Goal: Task Accomplishment & Management: Manage account settings

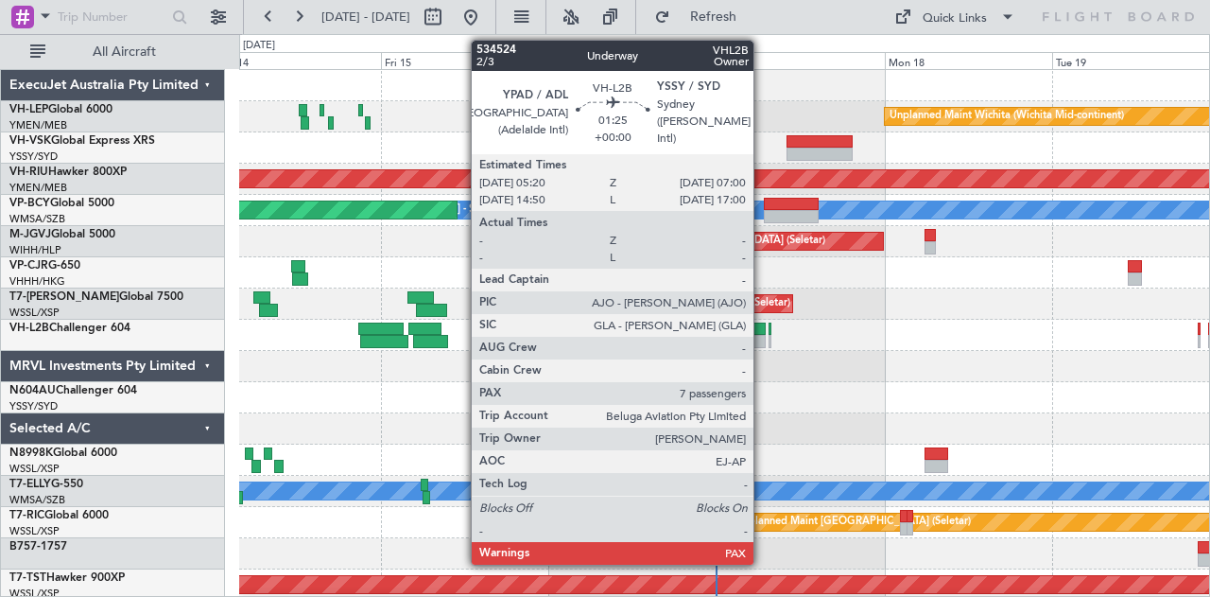
click at [763, 331] on div at bounding box center [760, 328] width 12 height 13
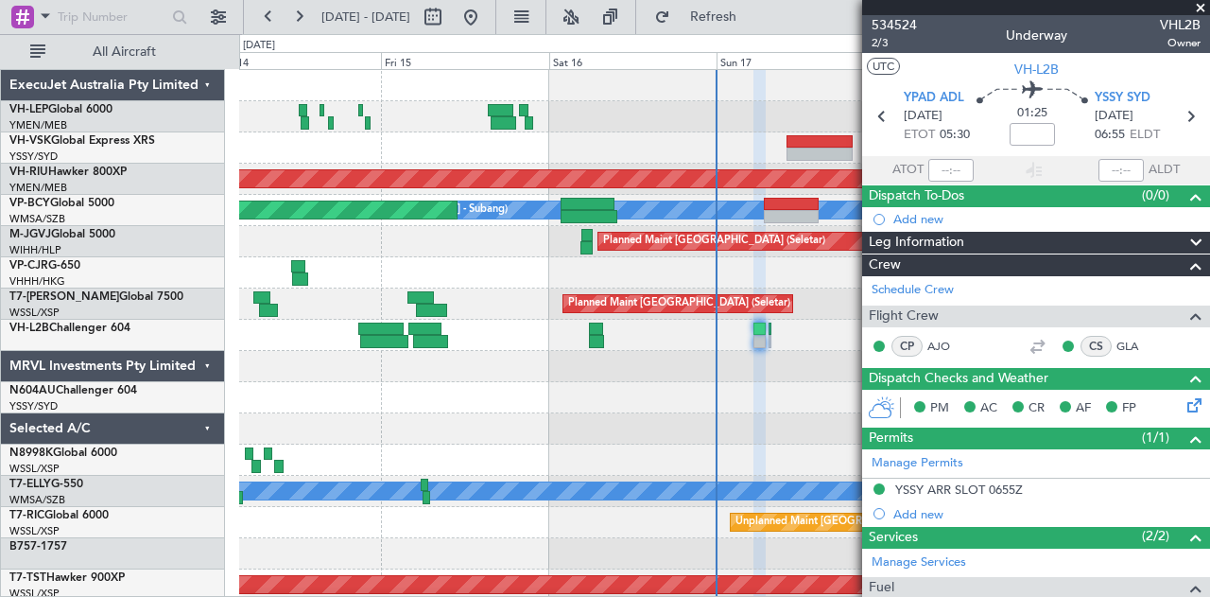
click at [791, 349] on div at bounding box center [724, 335] width 971 height 31
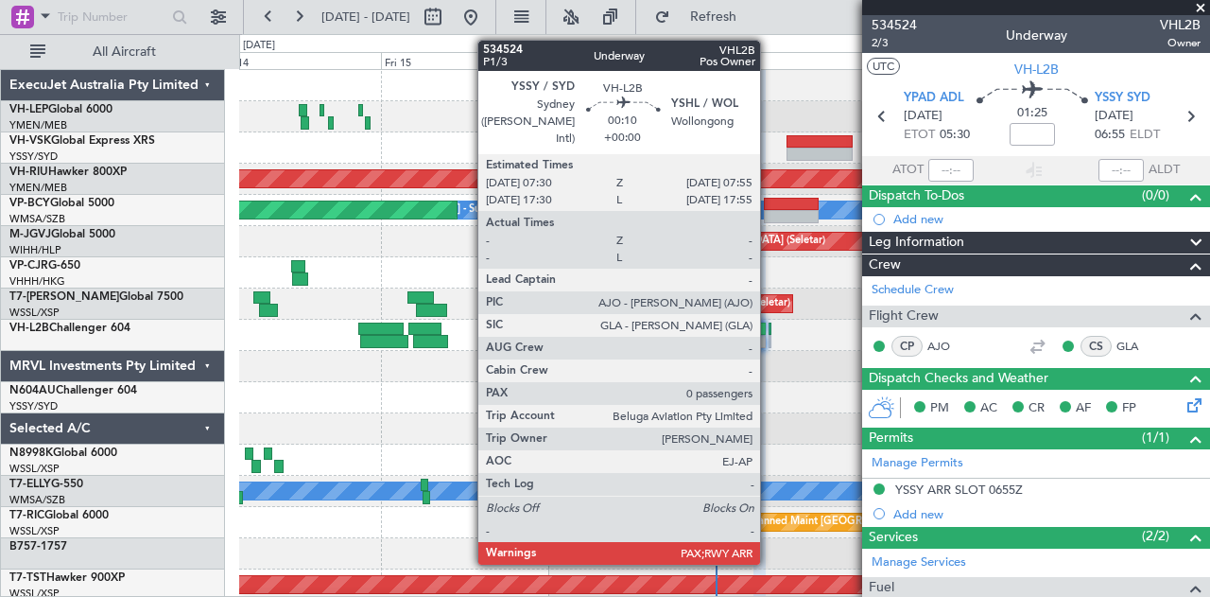
click at [770, 329] on div at bounding box center [771, 328] width 4 height 13
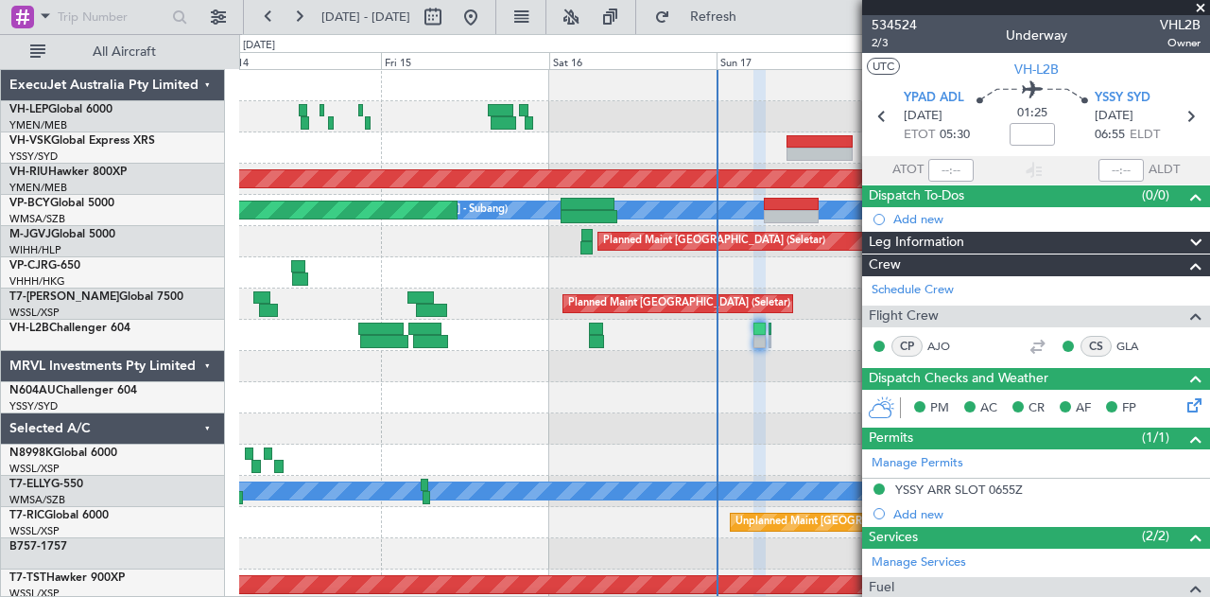
click at [560, 363] on div at bounding box center [724, 366] width 971 height 31
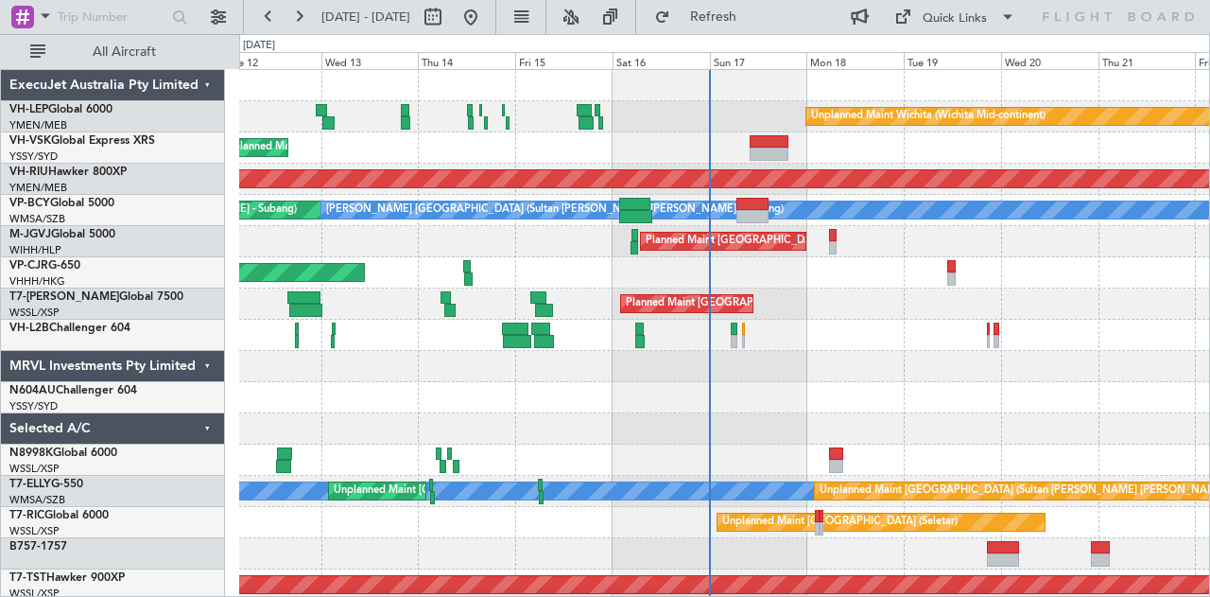
click at [468, 299] on div "Unplanned Maint Wichita (Wichita Mid-continent) Planned Maint Los Angeles (Los …" at bounding box center [724, 585] width 971 height 1030
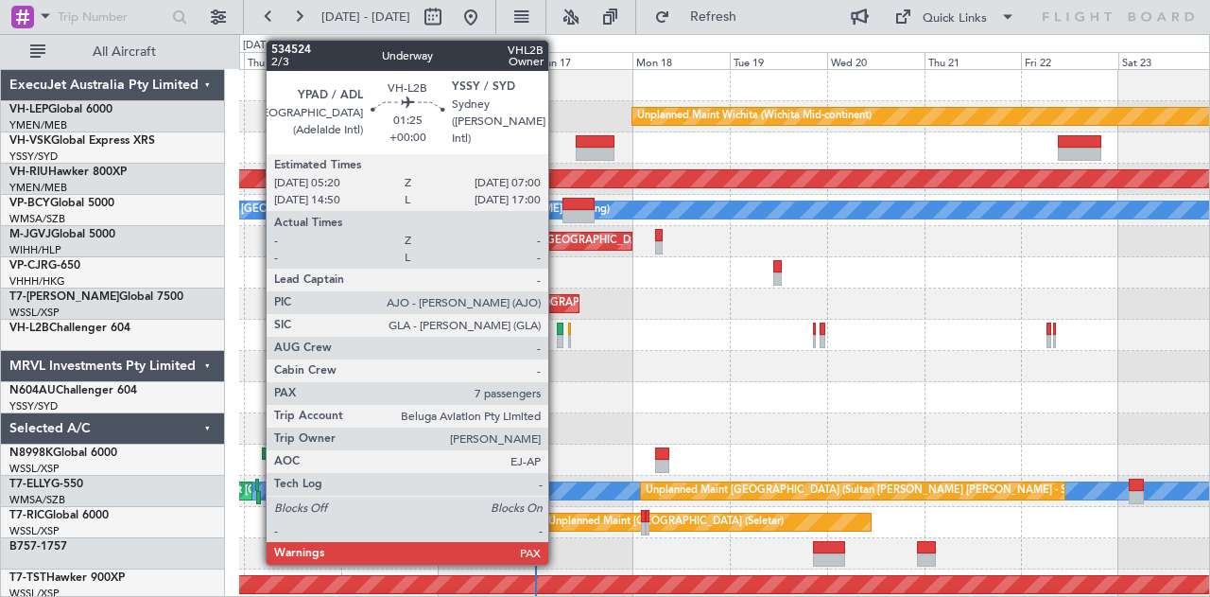
click at [558, 329] on div at bounding box center [561, 328] width 8 height 13
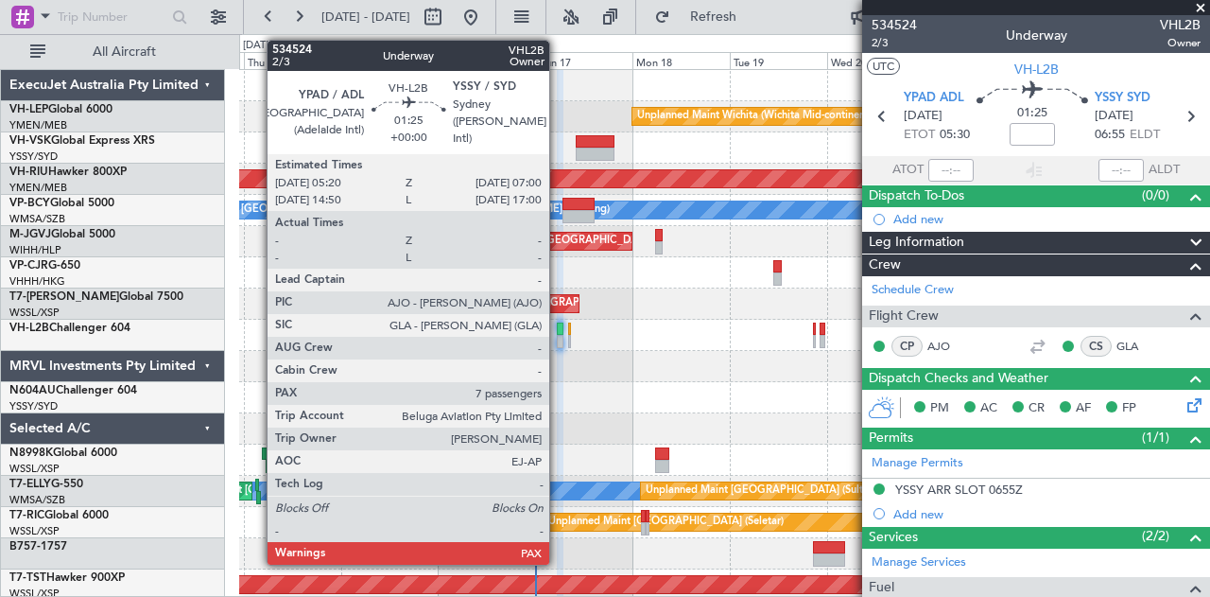
click at [559, 336] on div at bounding box center [561, 341] width 8 height 13
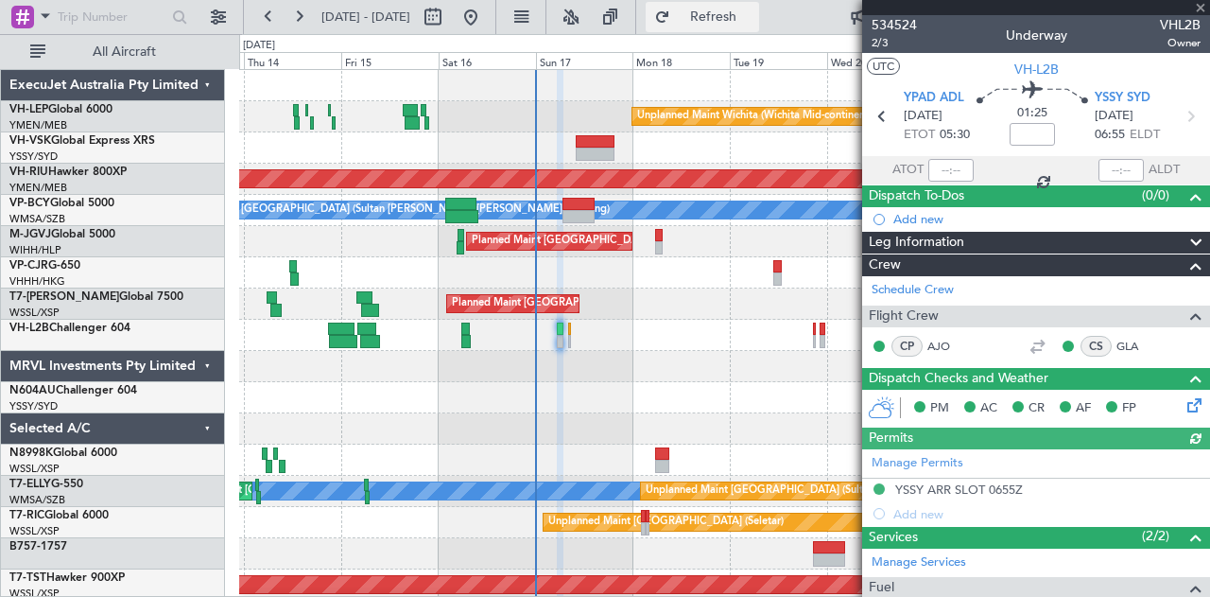
click at [745, 12] on span "Refresh" at bounding box center [713, 16] width 79 height 13
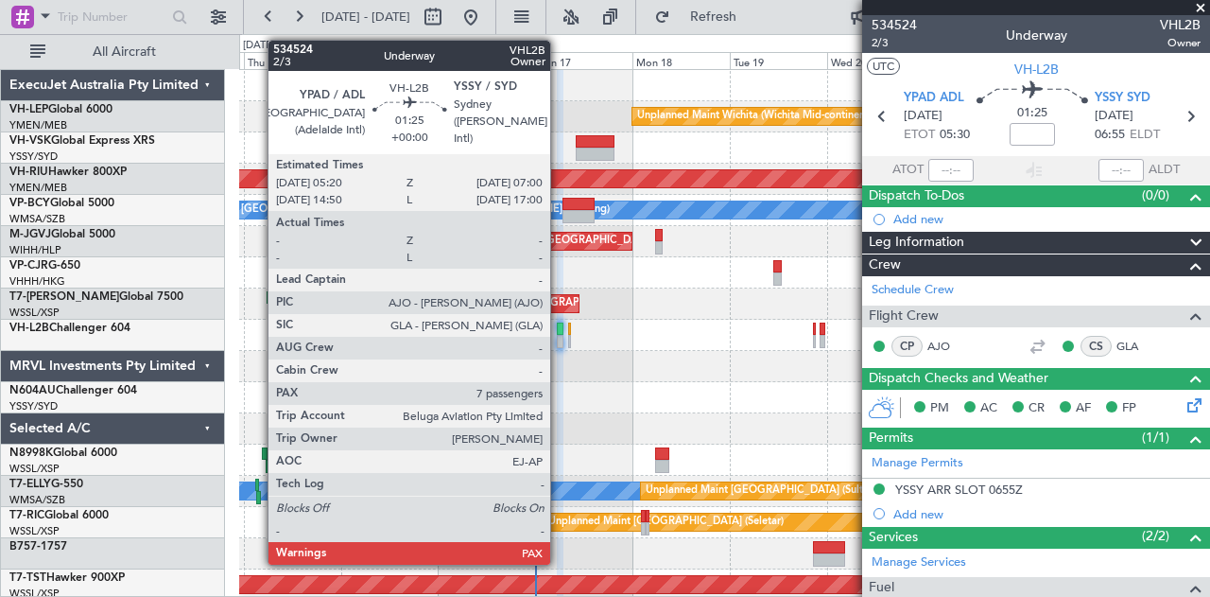
click at [560, 331] on div at bounding box center [561, 328] width 8 height 13
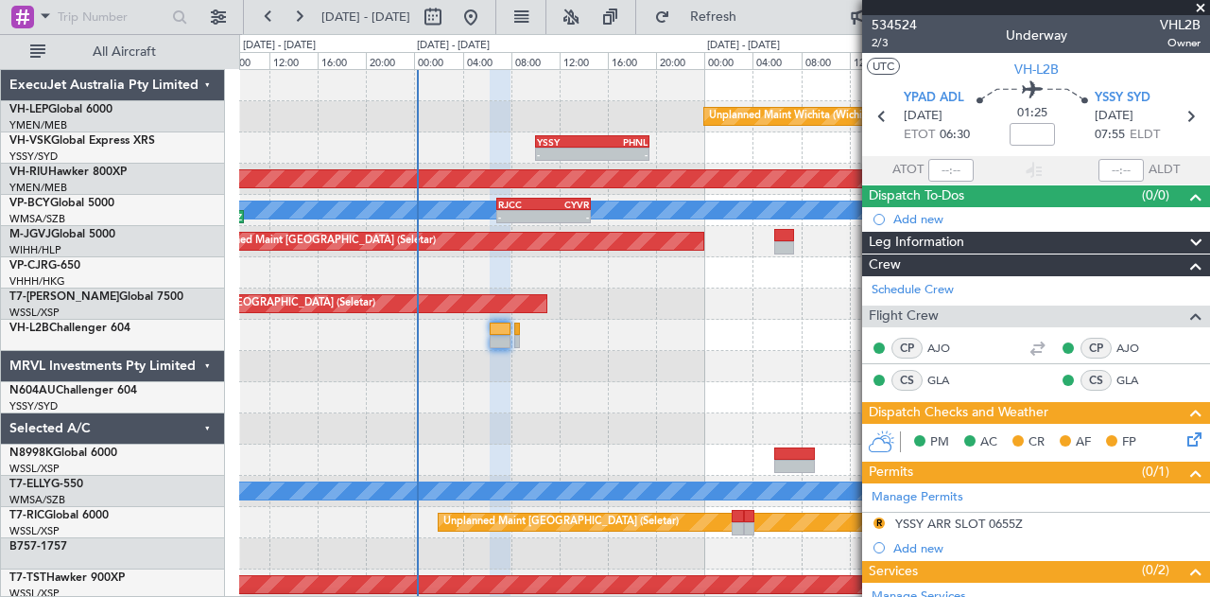
click at [1200, 7] on span at bounding box center [1200, 8] width 19 height 17
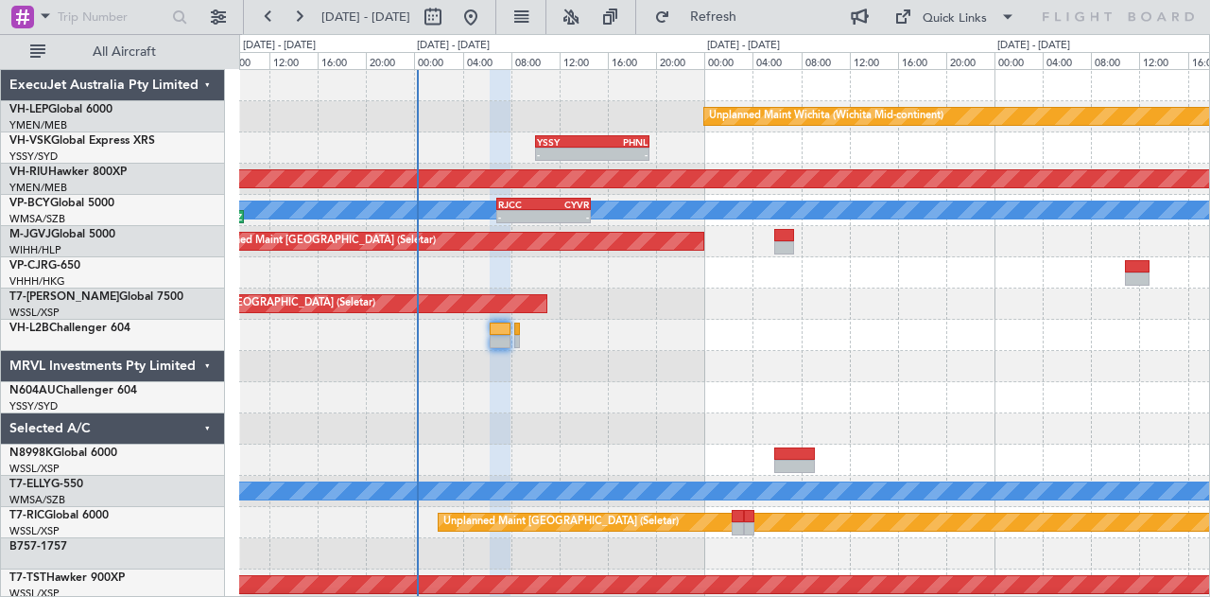
type input "0"
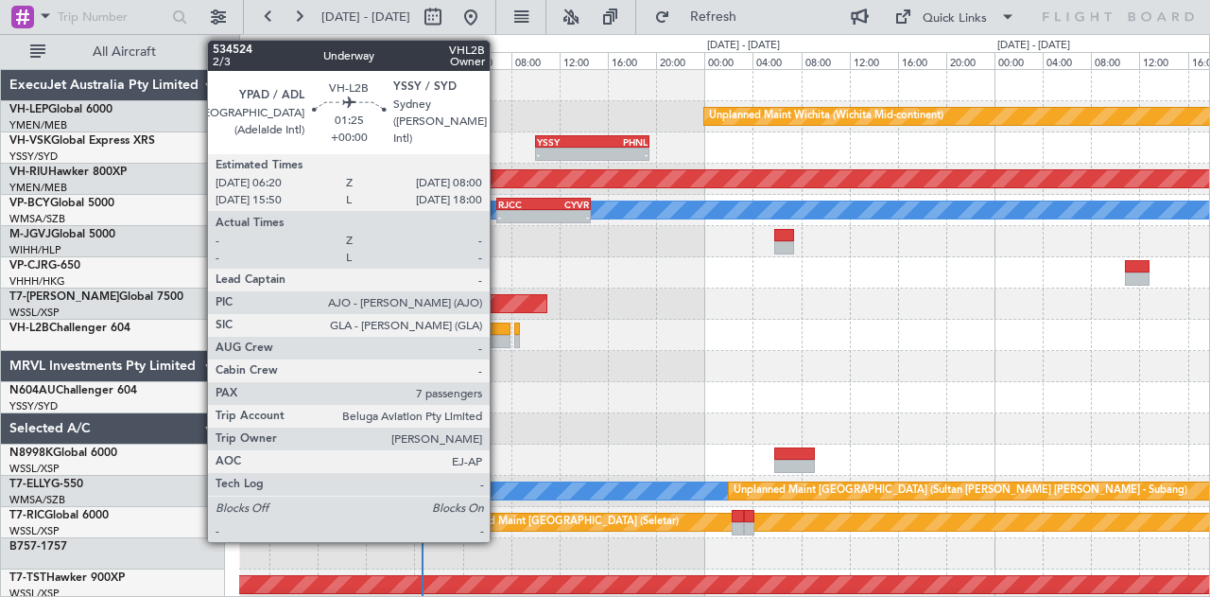
click at [499, 325] on div at bounding box center [500, 328] width 21 height 13
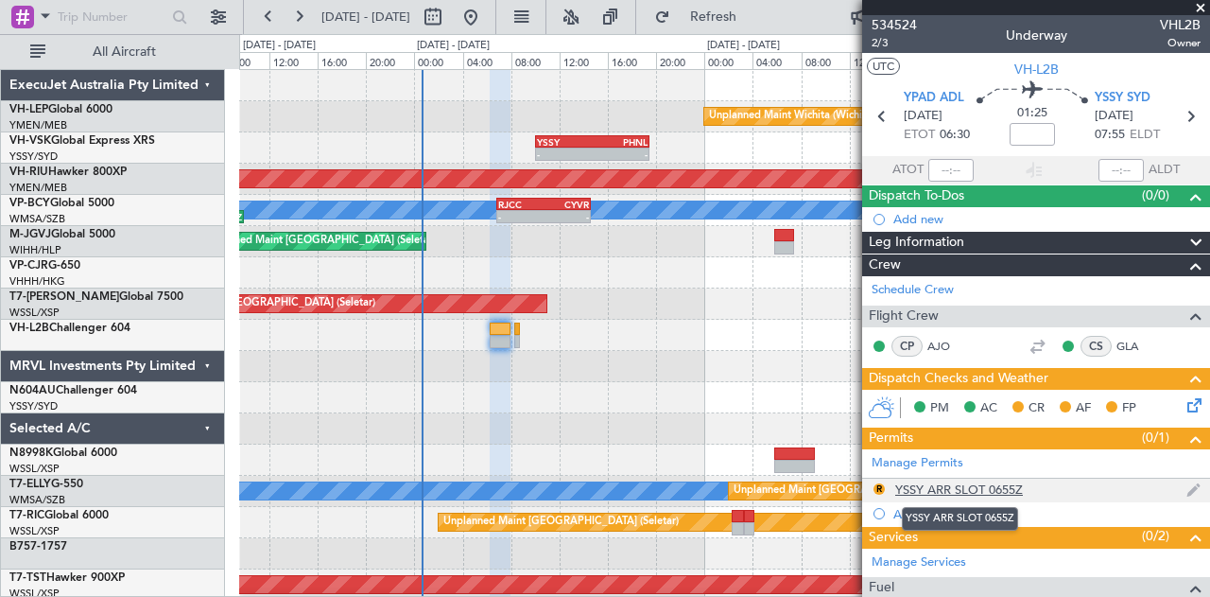
click at [998, 483] on div "YSSY ARR SLOT 0655Z" at bounding box center [959, 489] width 128 height 16
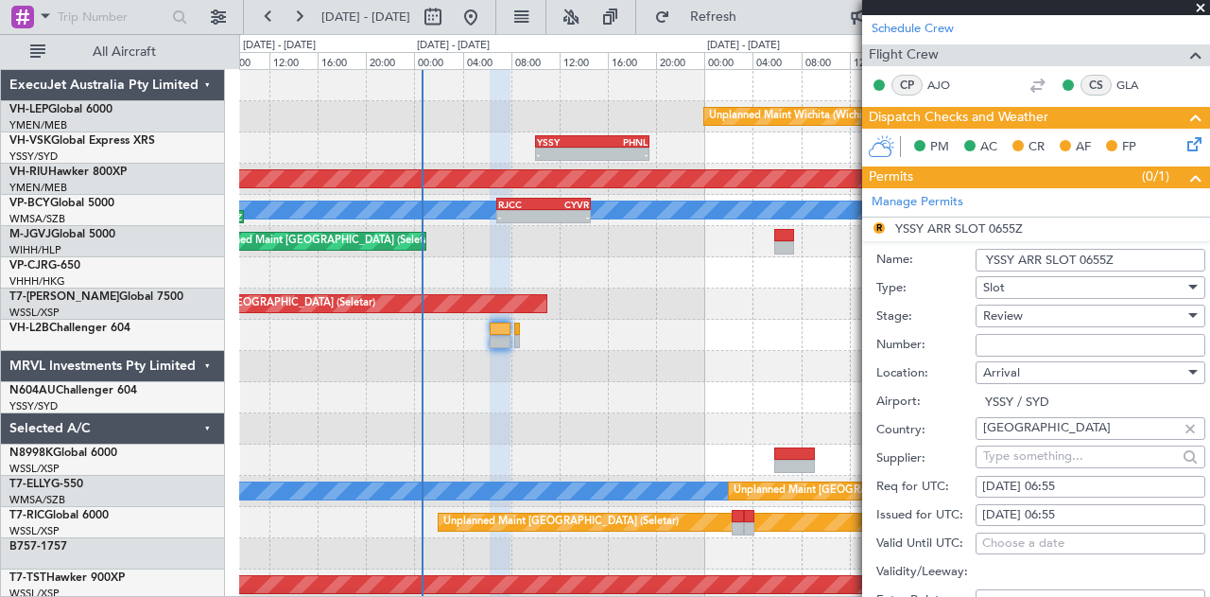
scroll to position [284, 0]
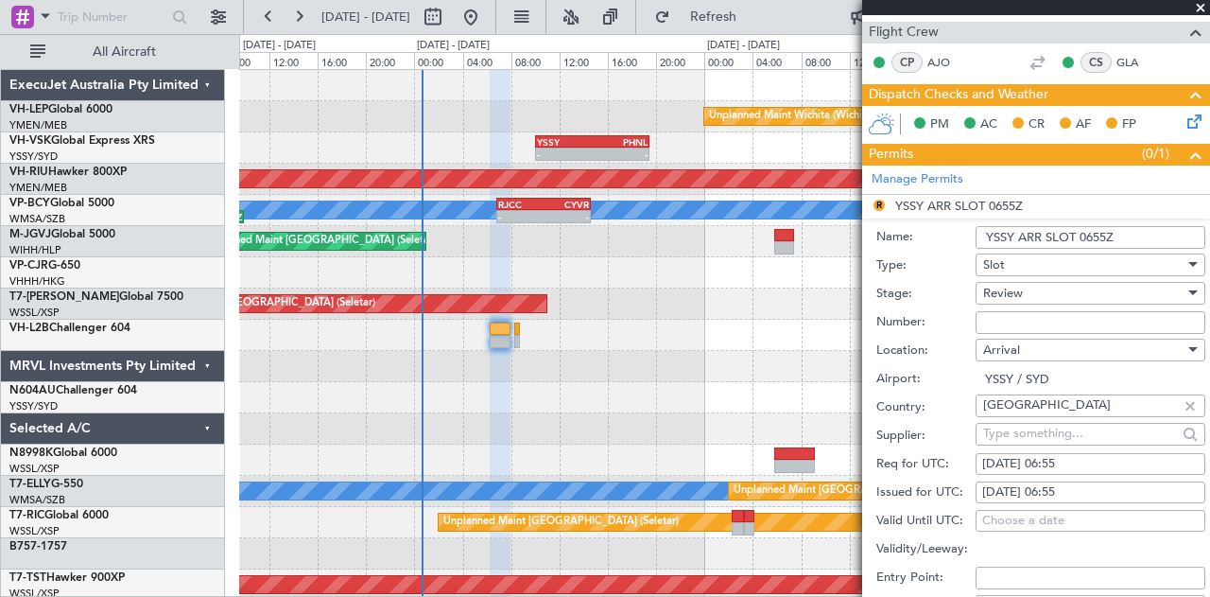
click at [1091, 484] on div "17/08/2025 06:55" at bounding box center [1090, 492] width 217 height 19
select select "8"
select select "2025"
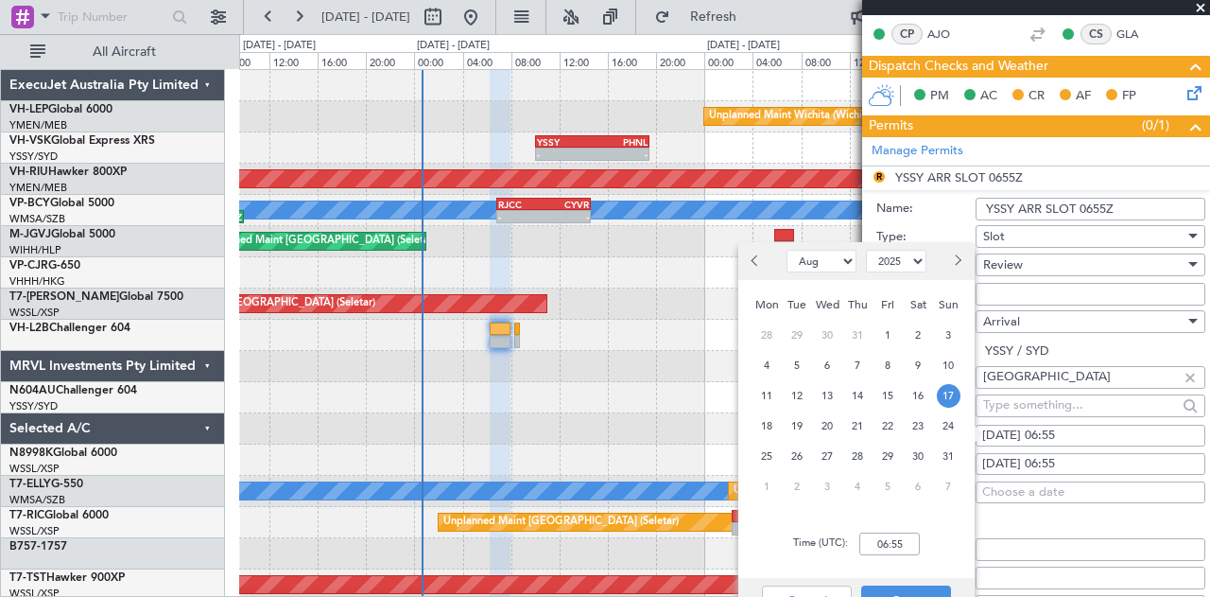
scroll to position [378, 0]
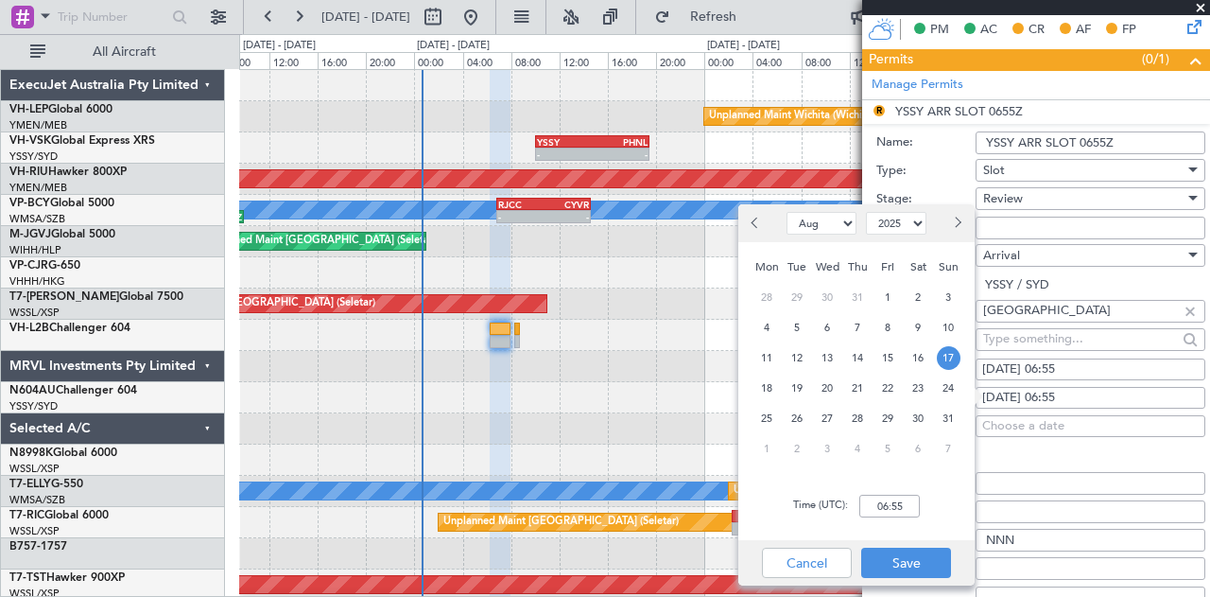
click at [1084, 362] on div "17/08/2025 06:55" at bounding box center [1090, 369] width 217 height 19
select select "8"
select select "2025"
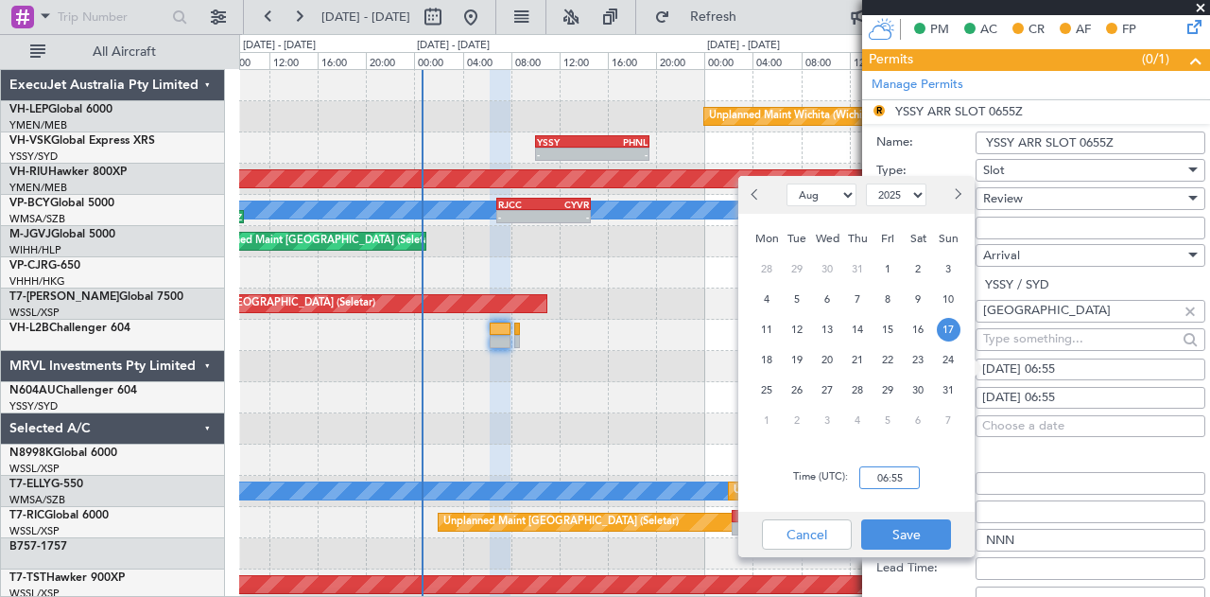
click at [915, 480] on input "06:55" at bounding box center [889, 477] width 61 height 23
type input "07:55"
click at [895, 527] on button "Save" at bounding box center [906, 534] width 90 height 30
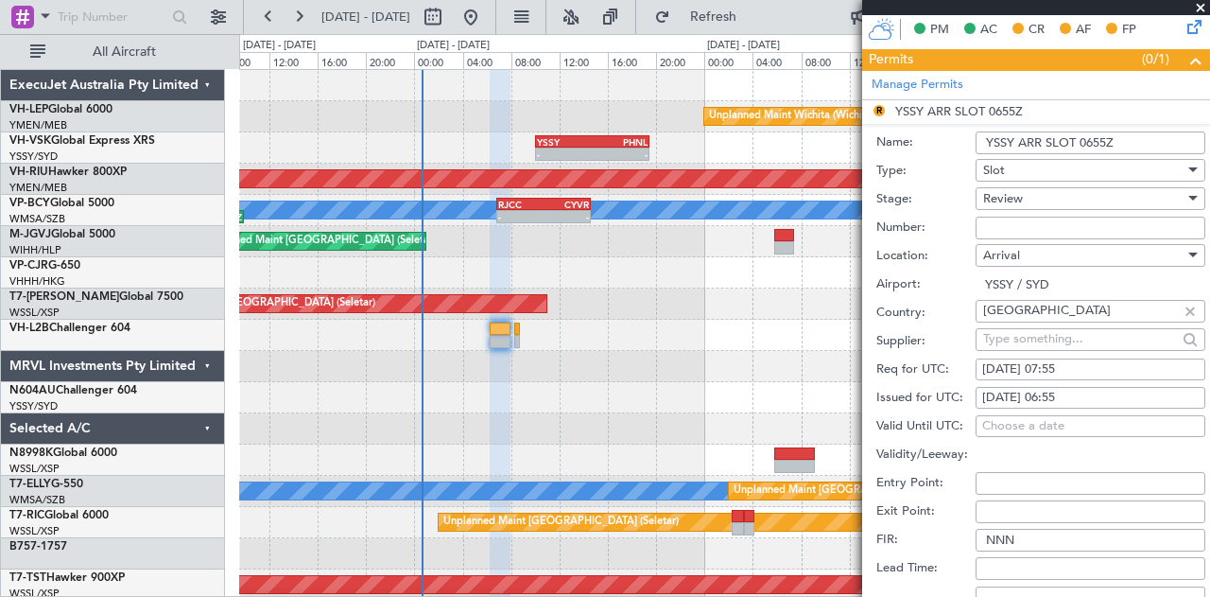
click at [1063, 389] on div "17/08/2025 06:55" at bounding box center [1090, 398] width 217 height 19
select select "8"
select select "2025"
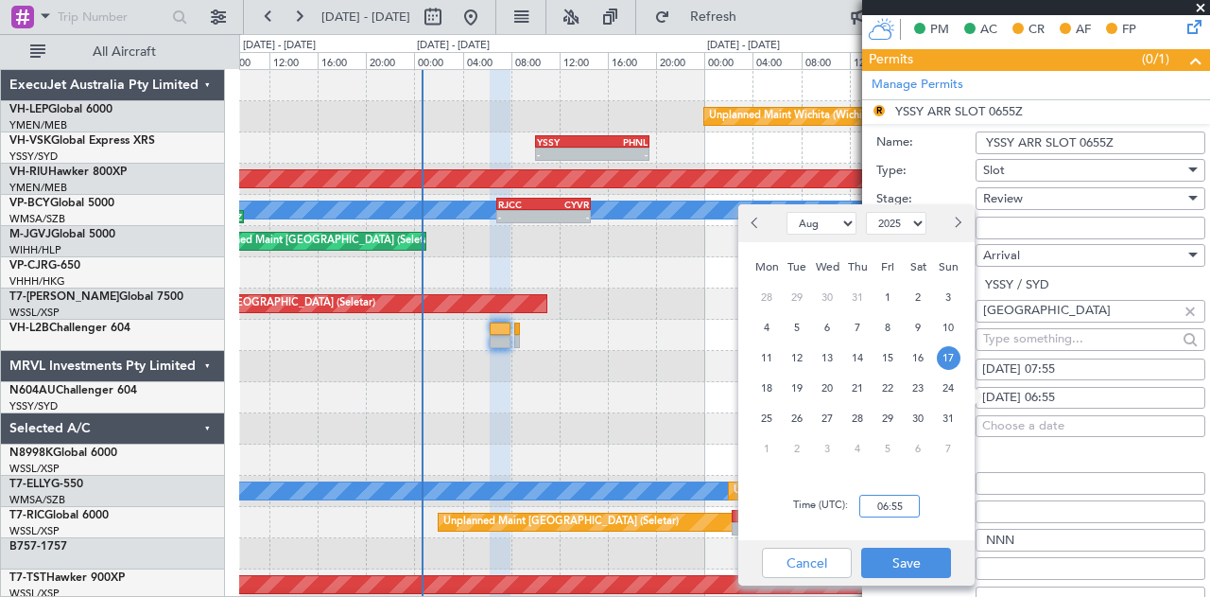
click at [908, 513] on input "06:55" at bounding box center [889, 506] width 61 height 23
type input "07:55"
click at [896, 560] on button "Save" at bounding box center [906, 562] width 90 height 30
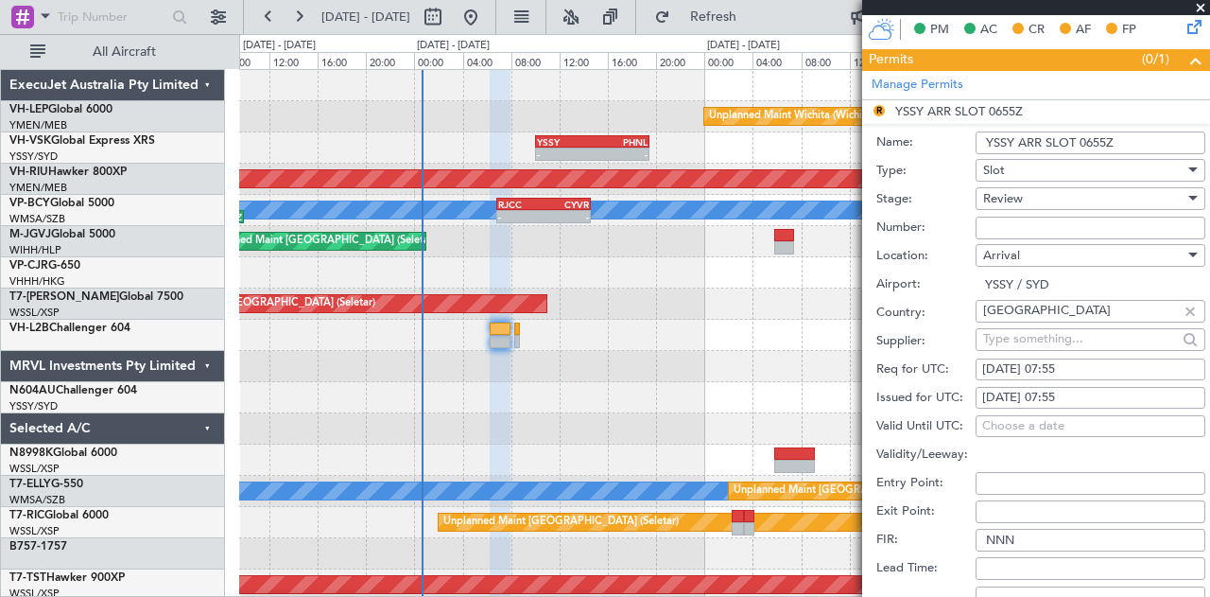
scroll to position [558, 0]
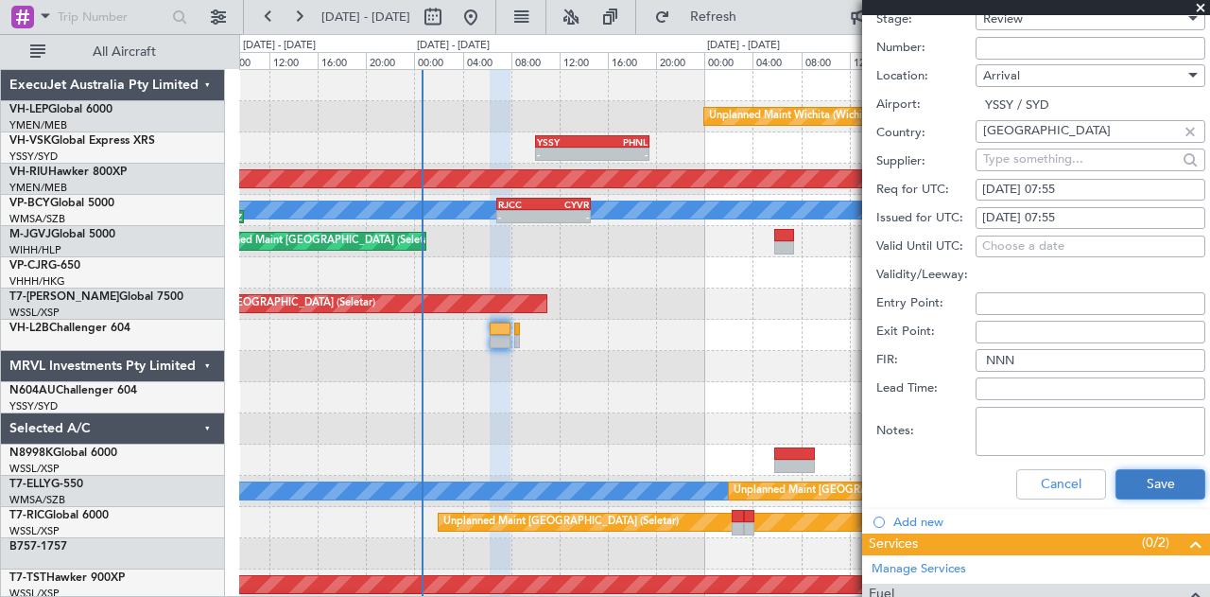
click at [1139, 477] on button "Save" at bounding box center [1161, 484] width 90 height 30
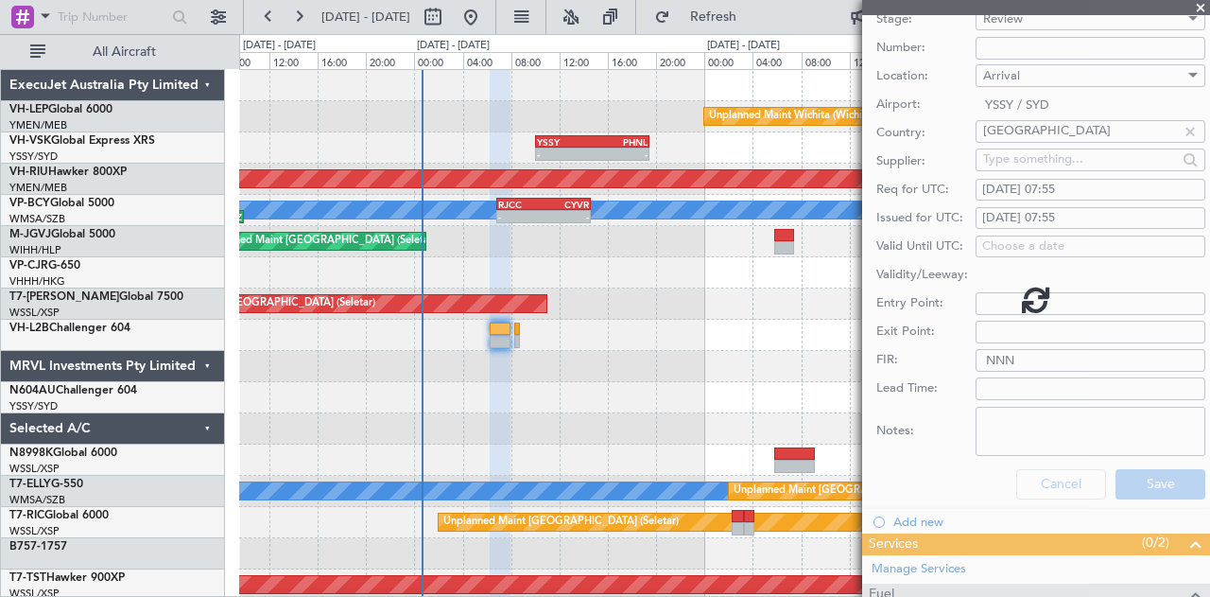
scroll to position [0, 0]
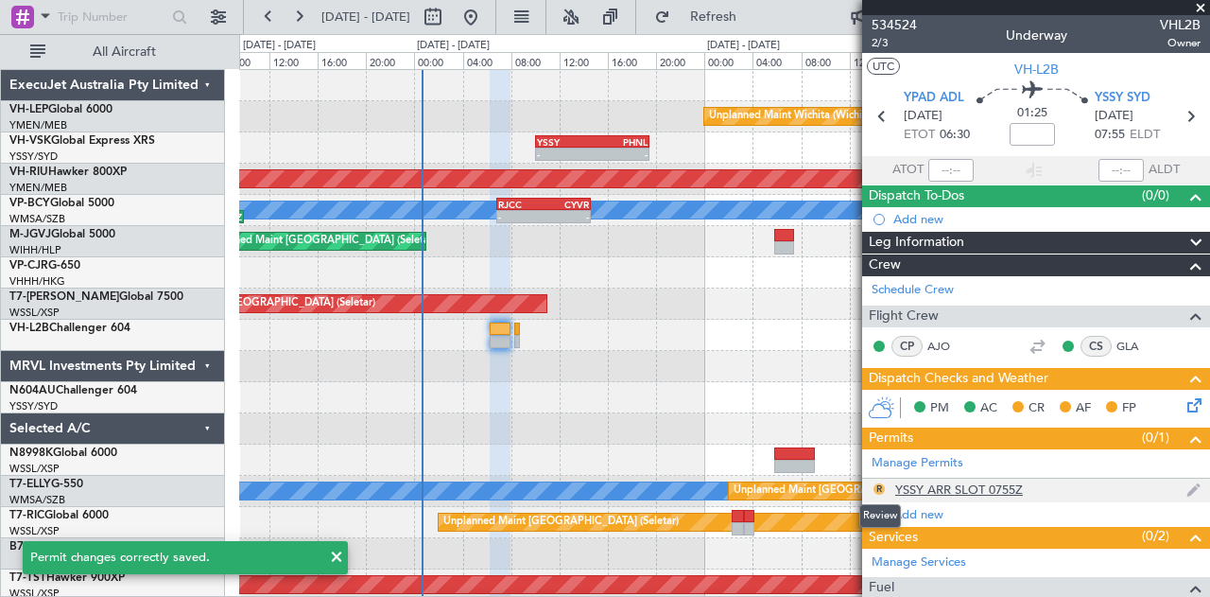
click at [878, 484] on button "R" at bounding box center [879, 488] width 11 height 11
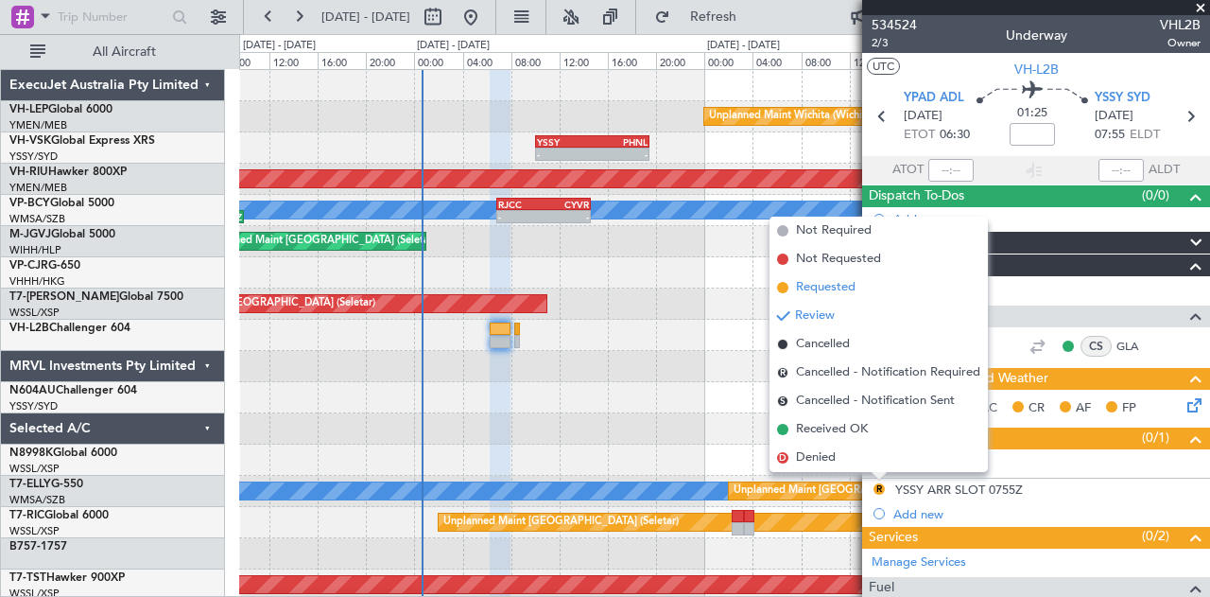
click at [820, 286] on span "Requested" at bounding box center [826, 287] width 60 height 19
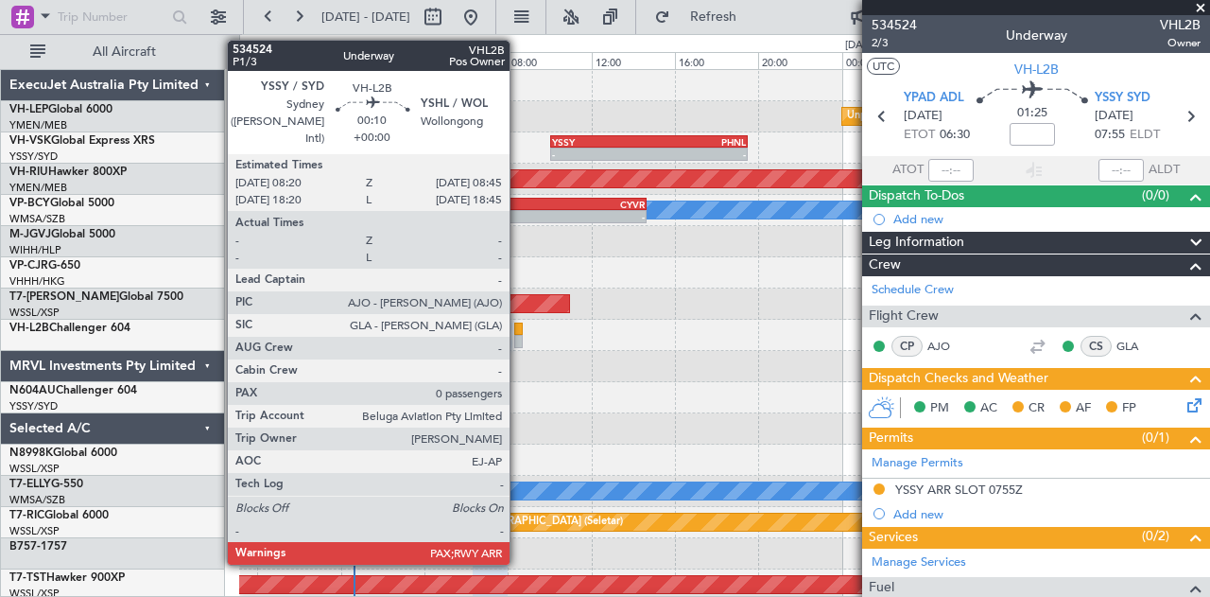
click at [519, 335] on div at bounding box center [518, 341] width 9 height 13
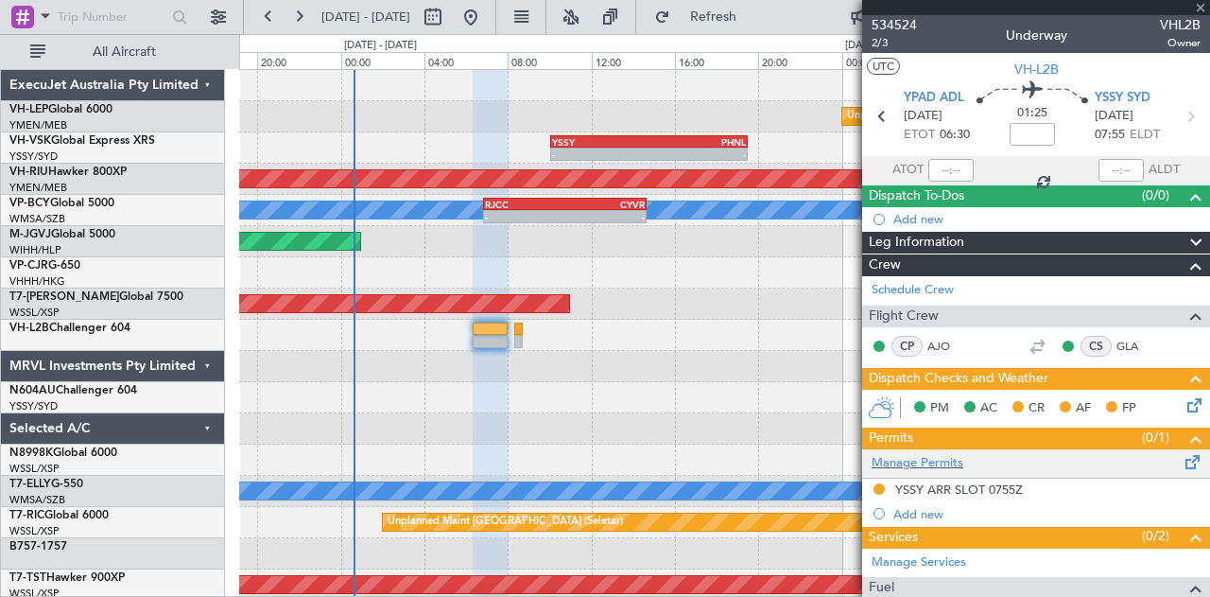
type input "0"
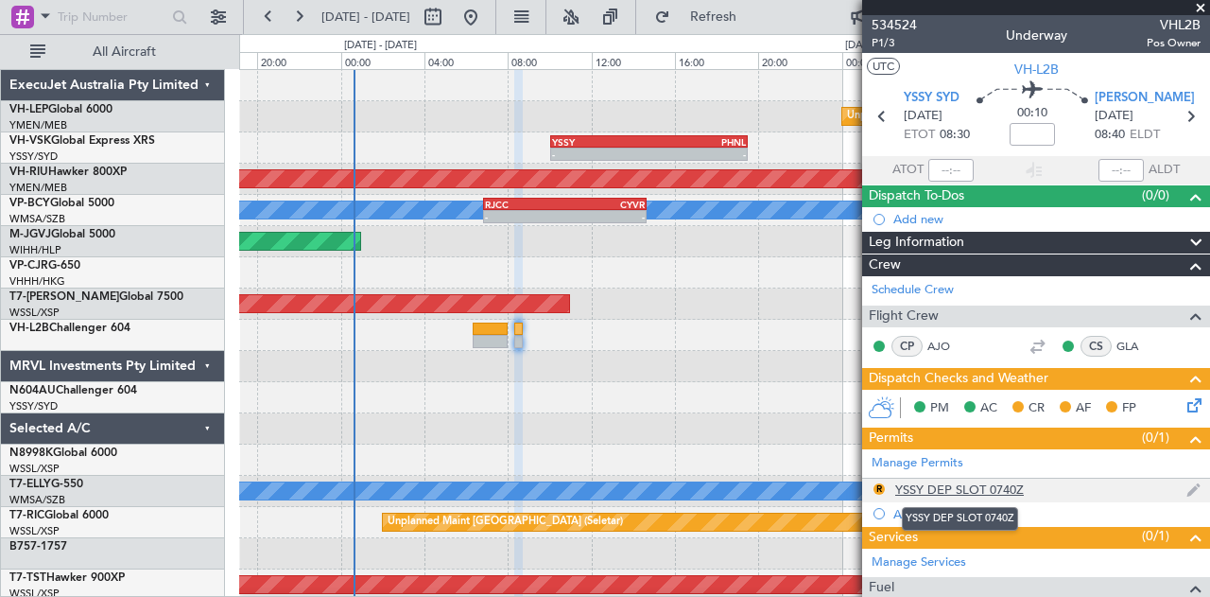
click at [979, 481] on div "YSSY DEP SLOT 0740Z" at bounding box center [959, 489] width 129 height 16
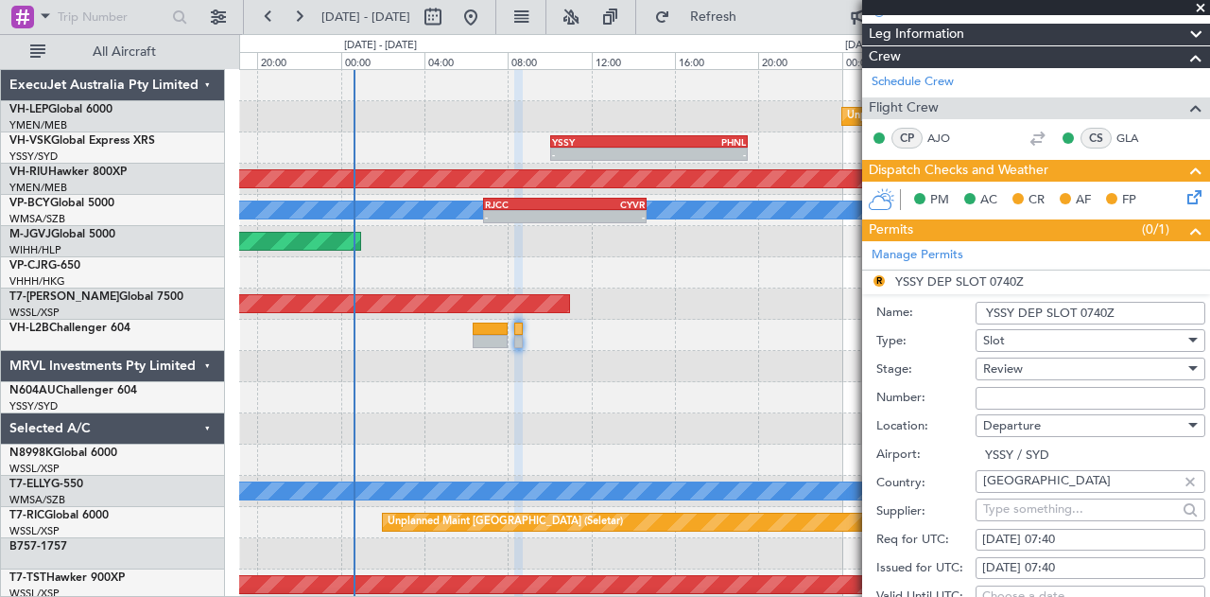
scroll to position [473, 0]
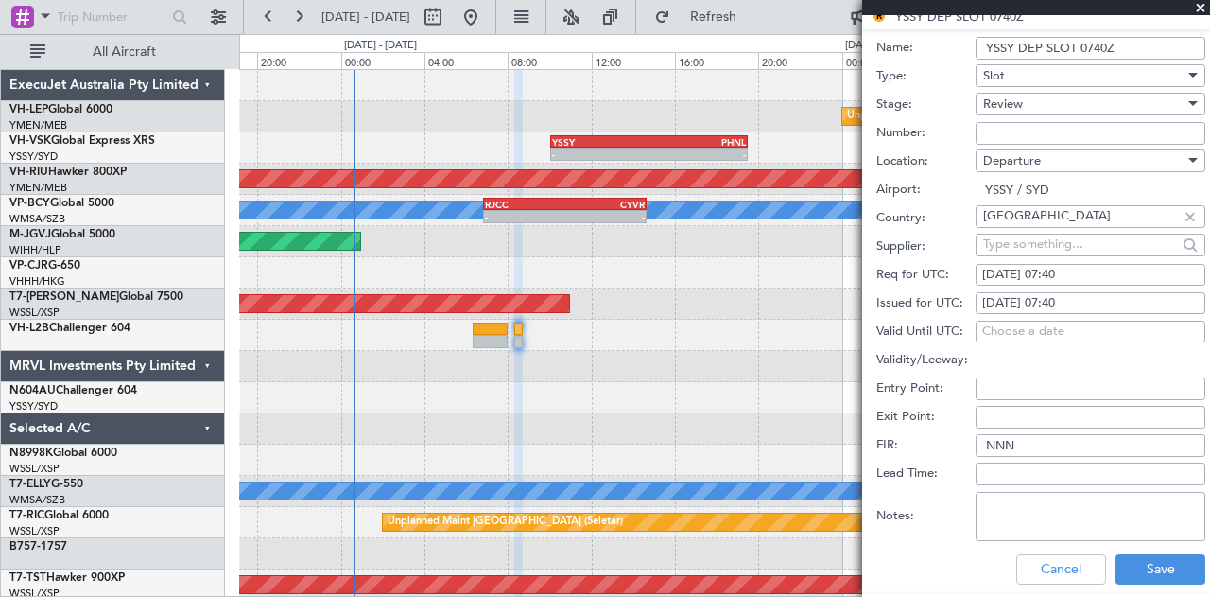
click at [1062, 271] on div "17/08/2025 07:40" at bounding box center [1090, 275] width 217 height 19
select select "8"
select select "2025"
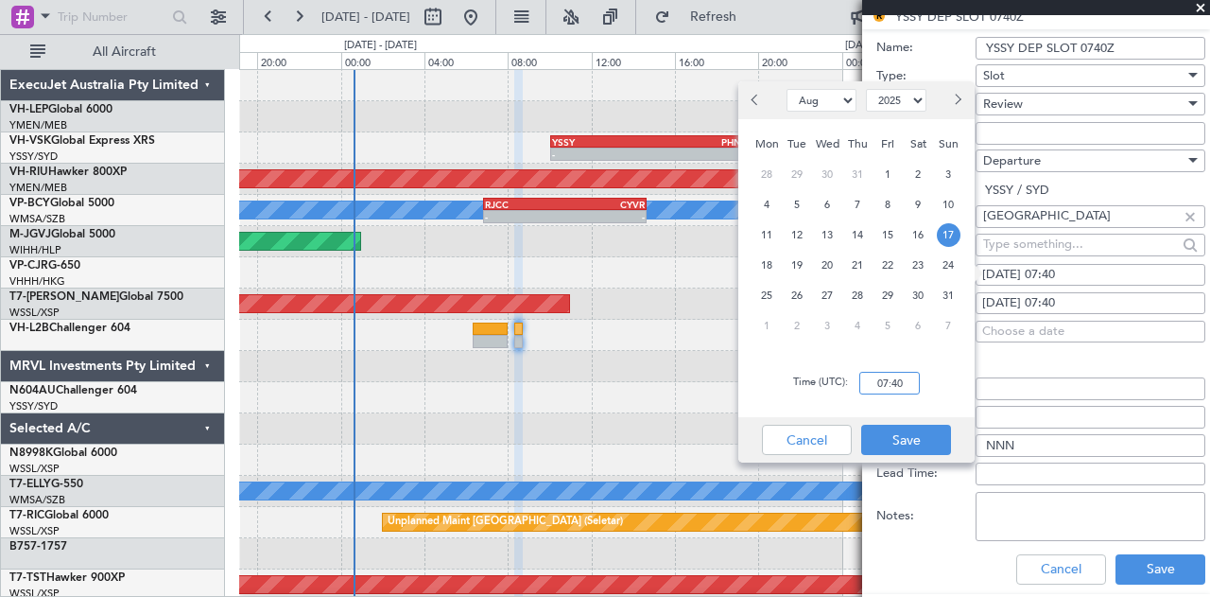
click at [908, 381] on input "07:40" at bounding box center [889, 383] width 61 height 23
type input "08:30"
click at [881, 438] on button "Save" at bounding box center [906, 440] width 90 height 30
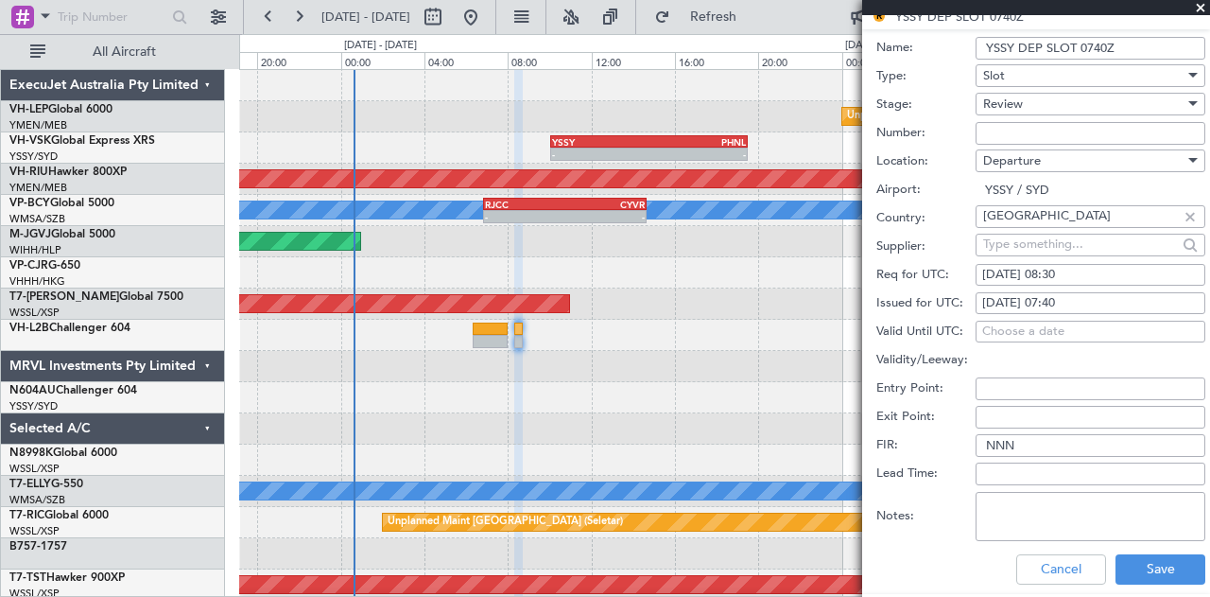
click at [1050, 298] on div "17/08/2025 07:40" at bounding box center [1090, 303] width 217 height 19
select select "8"
select select "2025"
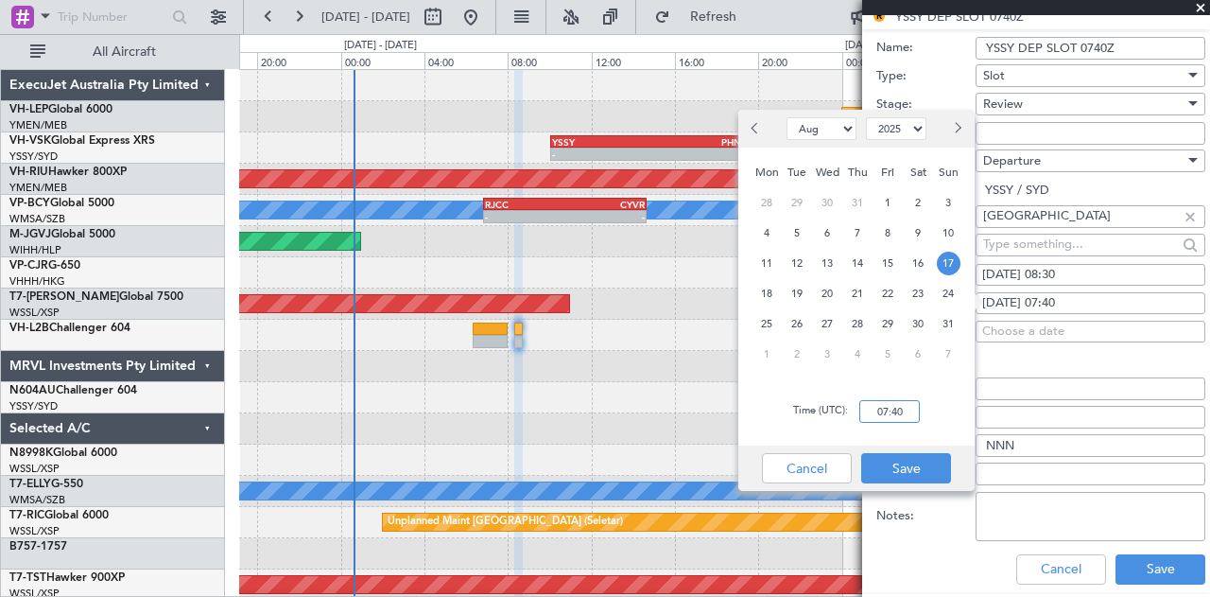
drag, startPoint x: 898, startPoint y: 415, endPoint x: 911, endPoint y: 414, distance: 12.3
click at [898, 415] on input "07:40" at bounding box center [889, 411] width 61 height 23
type input "08:30"
click at [923, 455] on button "Save" at bounding box center [906, 468] width 90 height 30
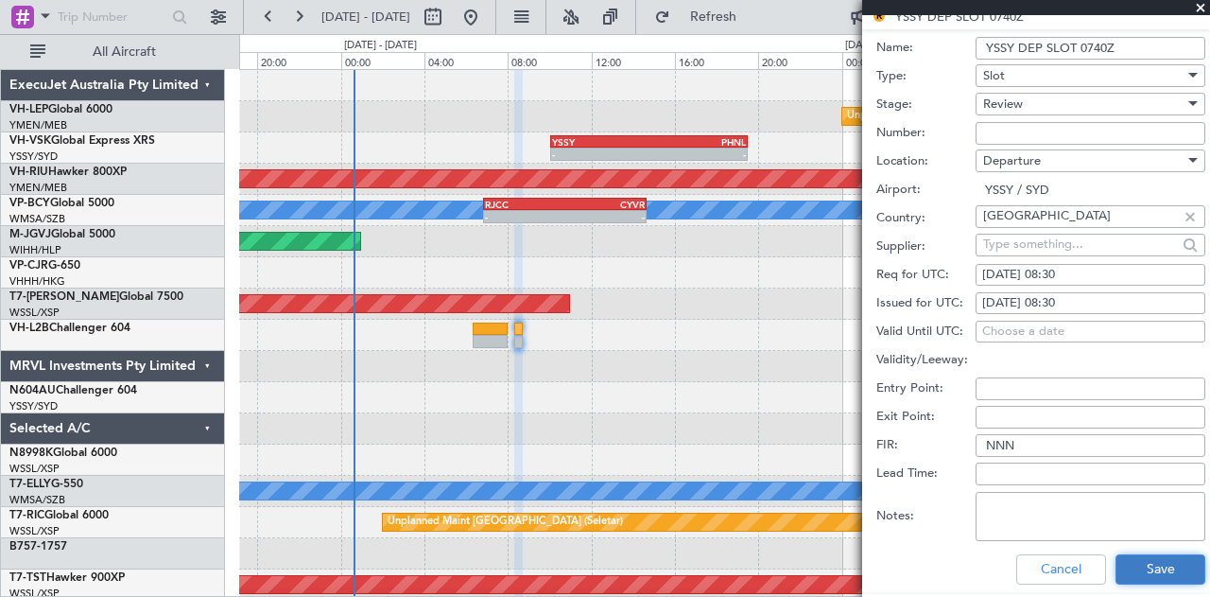
click at [1152, 566] on button "Save" at bounding box center [1161, 569] width 90 height 30
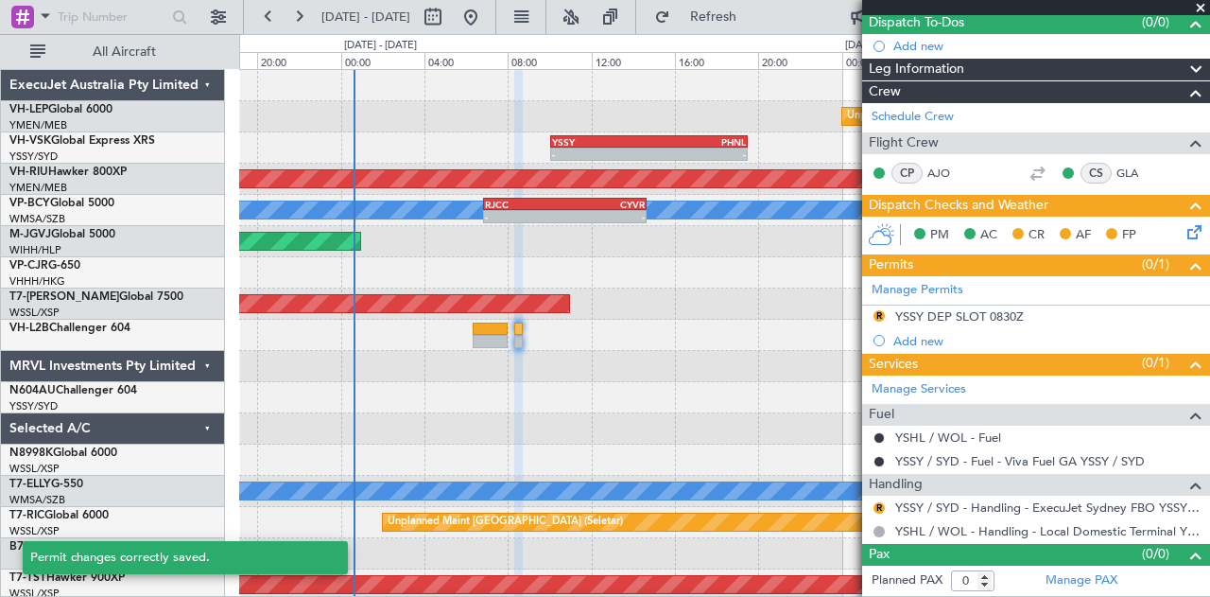
scroll to position [168, 0]
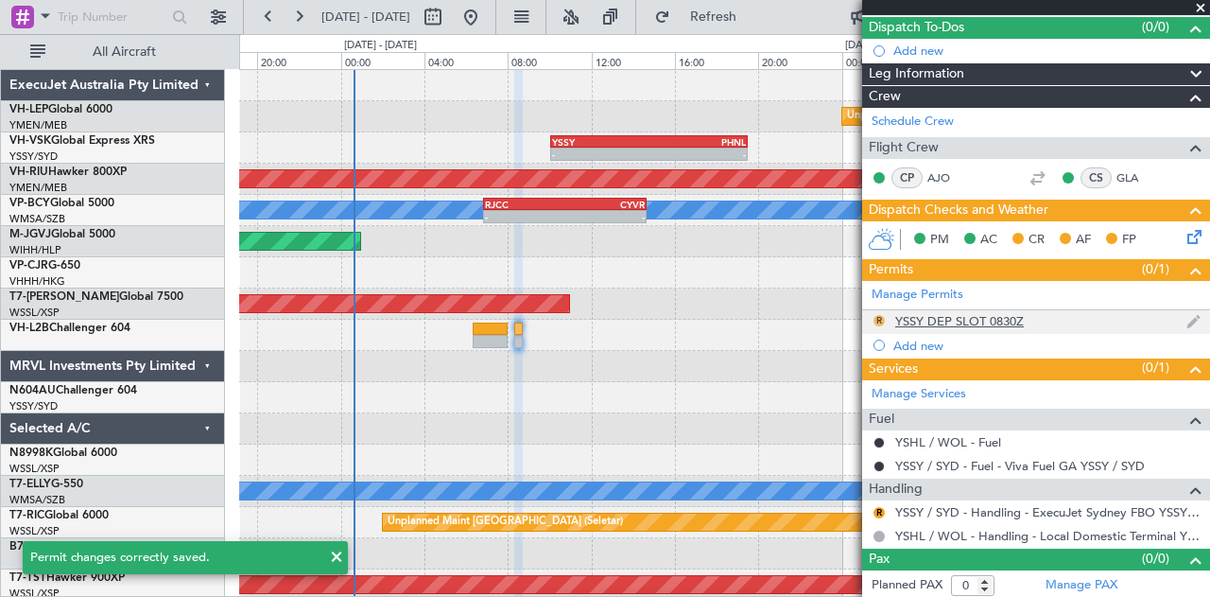
click at [879, 316] on button "R" at bounding box center [879, 320] width 11 height 11
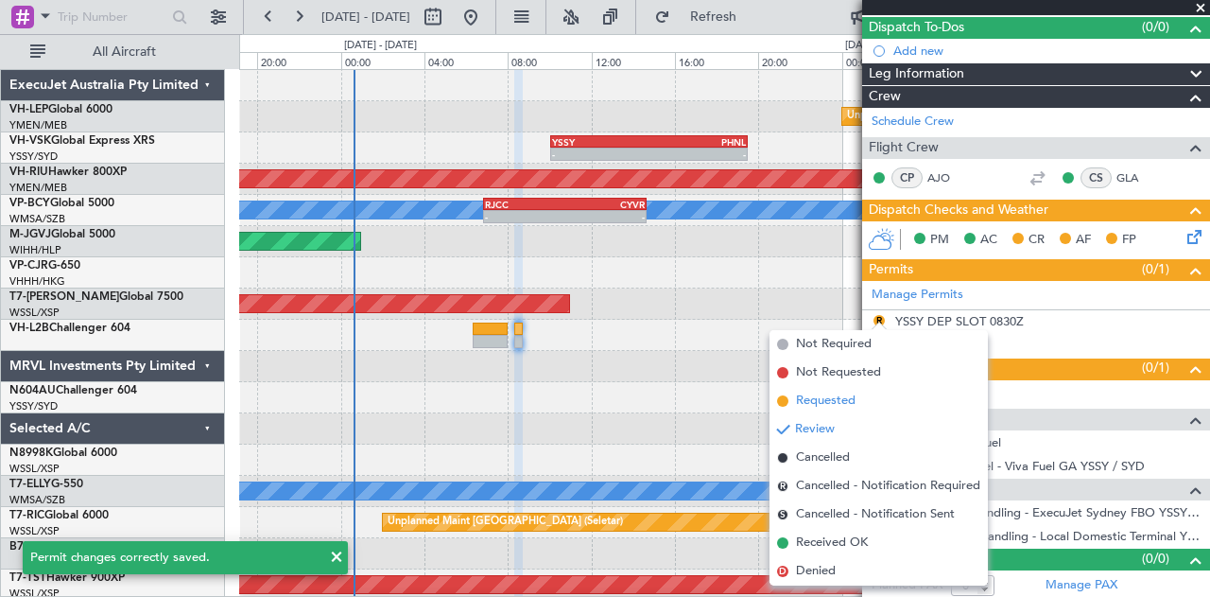
click at [826, 401] on span "Requested" at bounding box center [826, 400] width 60 height 19
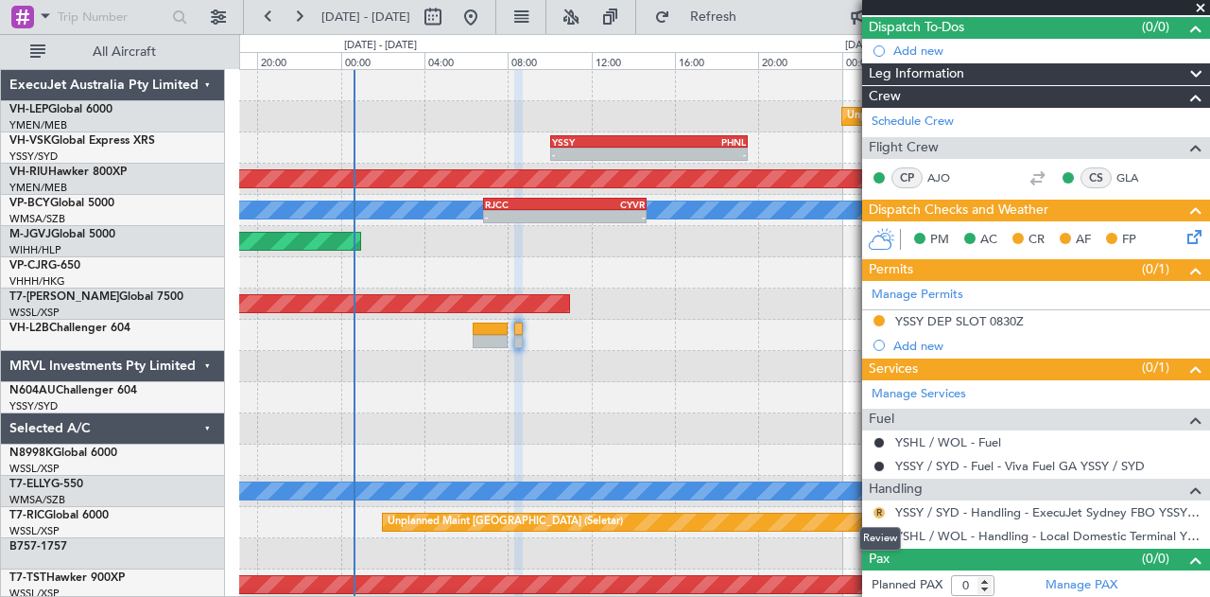
click at [879, 507] on button "R" at bounding box center [879, 512] width 11 height 11
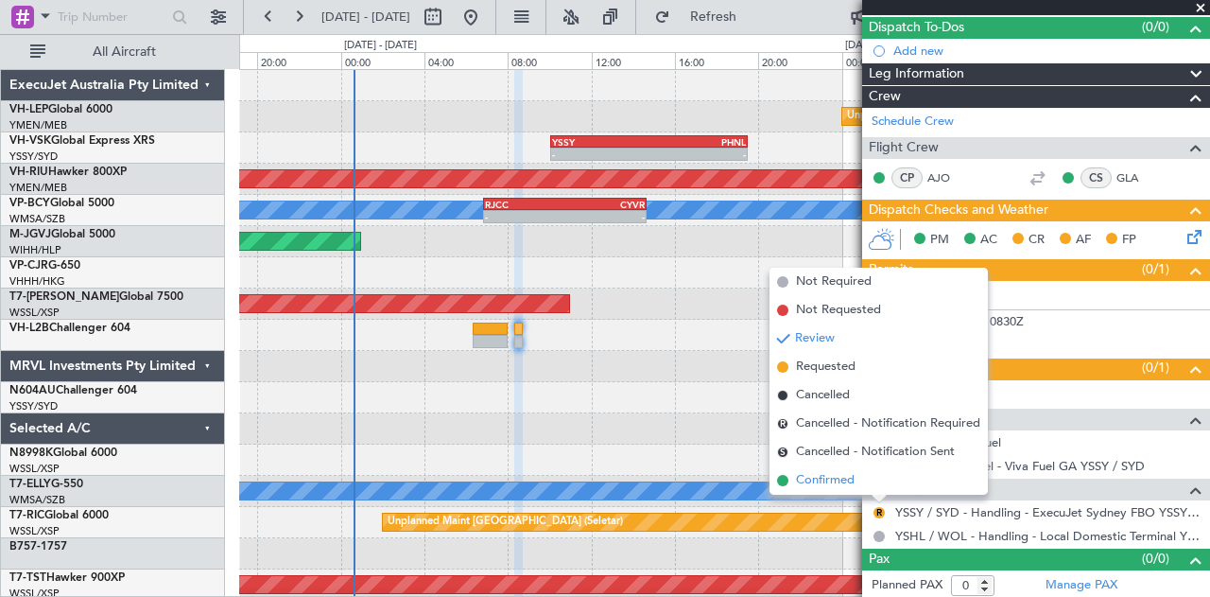
click at [826, 478] on span "Confirmed" at bounding box center [825, 480] width 59 height 19
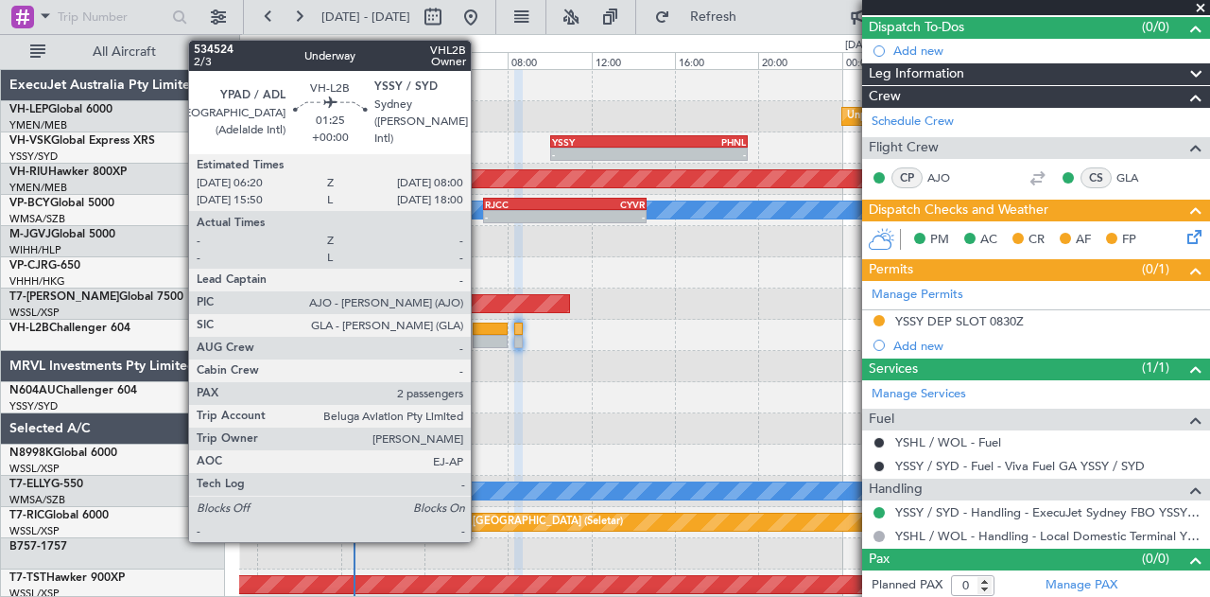
click at [480, 335] on div at bounding box center [490, 341] width 35 height 13
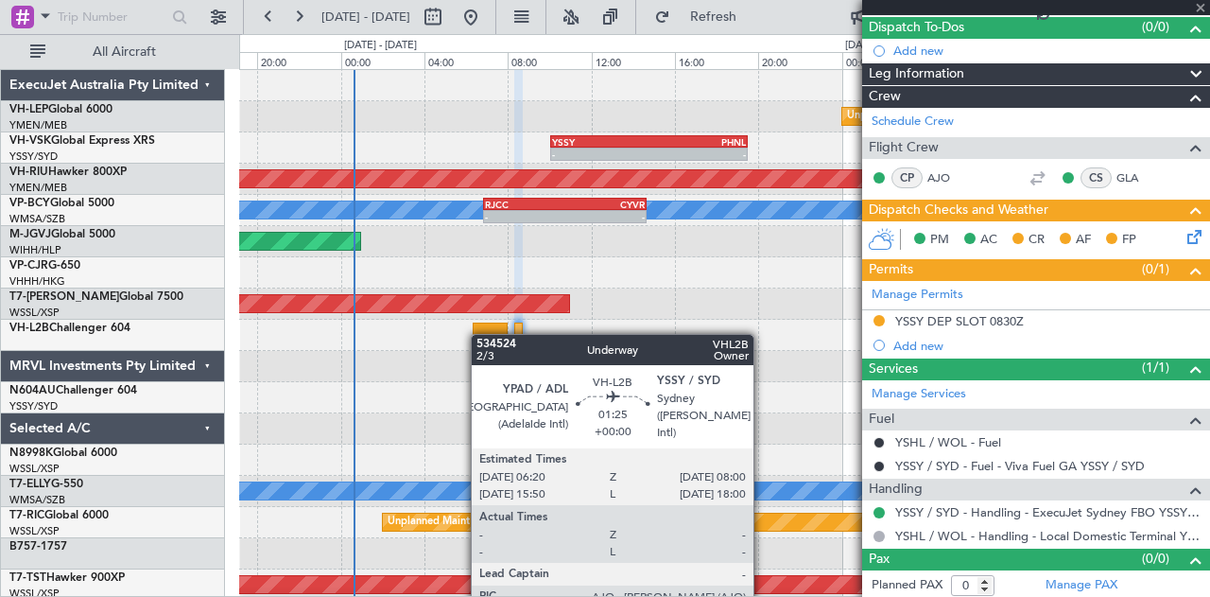
type input "7"
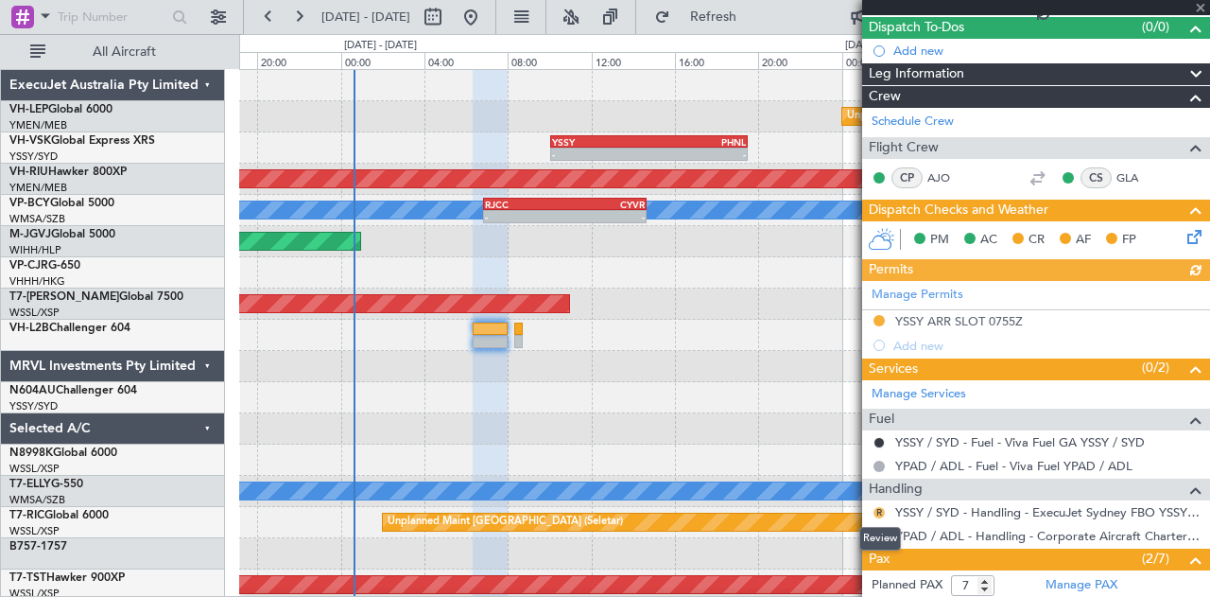
click at [877, 507] on button "R" at bounding box center [879, 512] width 11 height 11
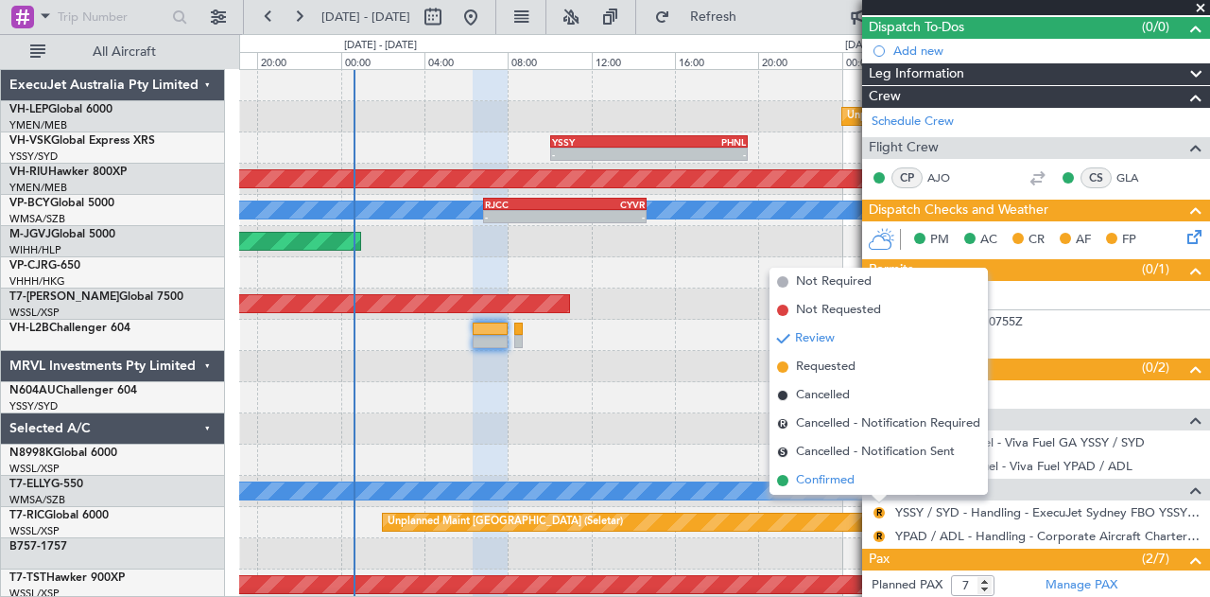
click at [839, 477] on span "Confirmed" at bounding box center [825, 480] width 59 height 19
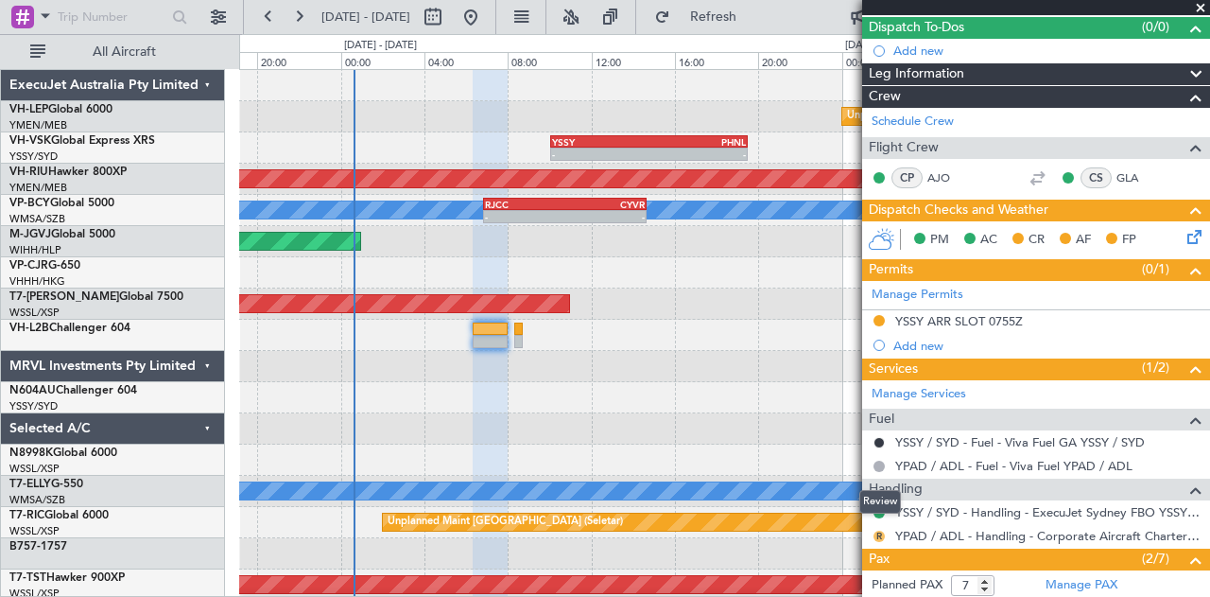
click at [876, 530] on button "R" at bounding box center [879, 535] width 11 height 11
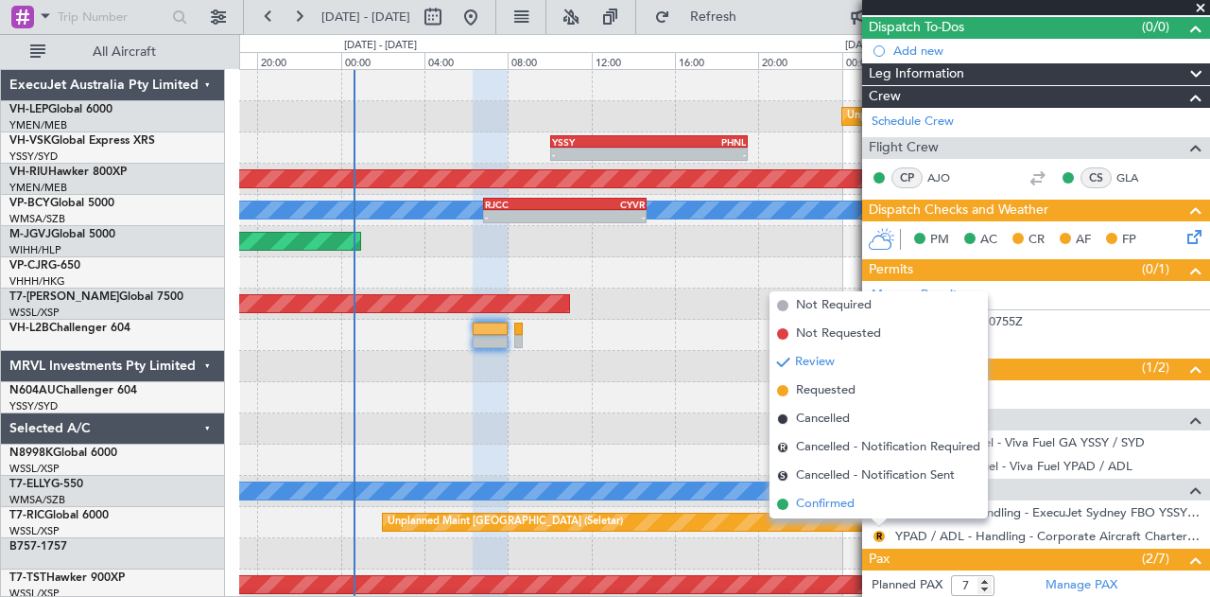
click at [817, 500] on span "Confirmed" at bounding box center [825, 504] width 59 height 19
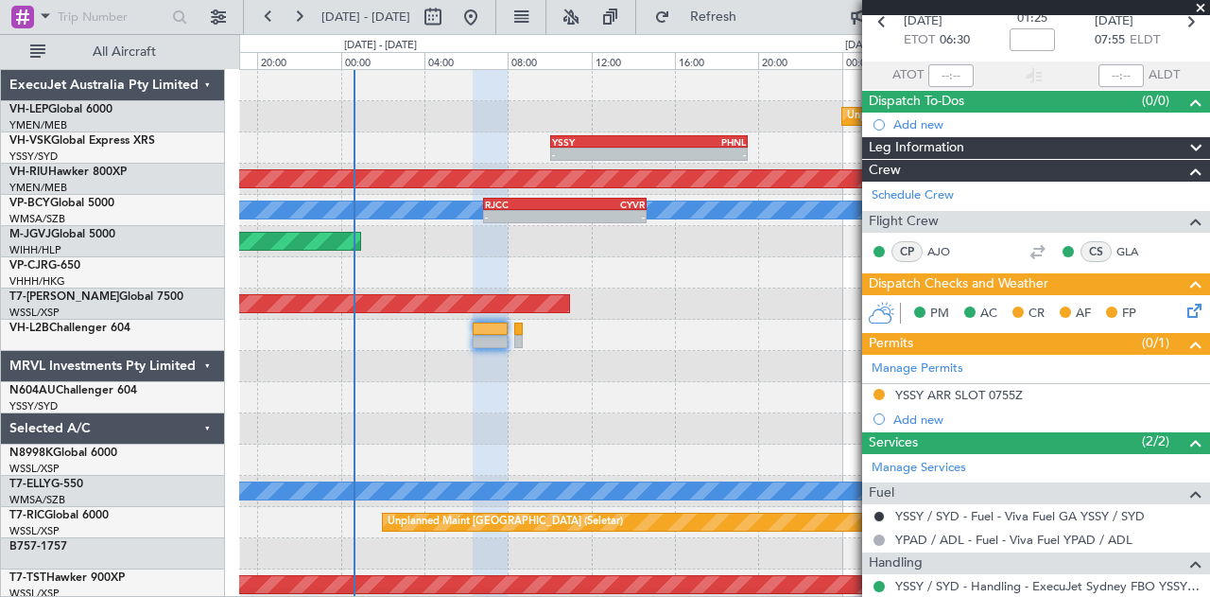
scroll to position [0, 0]
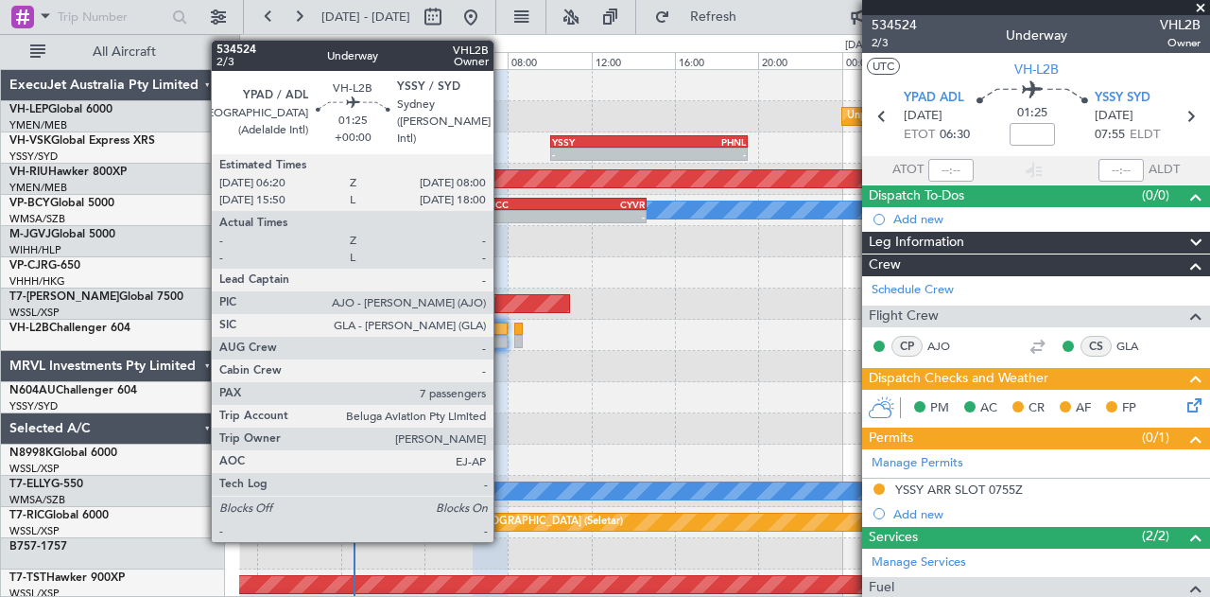
click at [503, 332] on div at bounding box center [490, 328] width 35 height 13
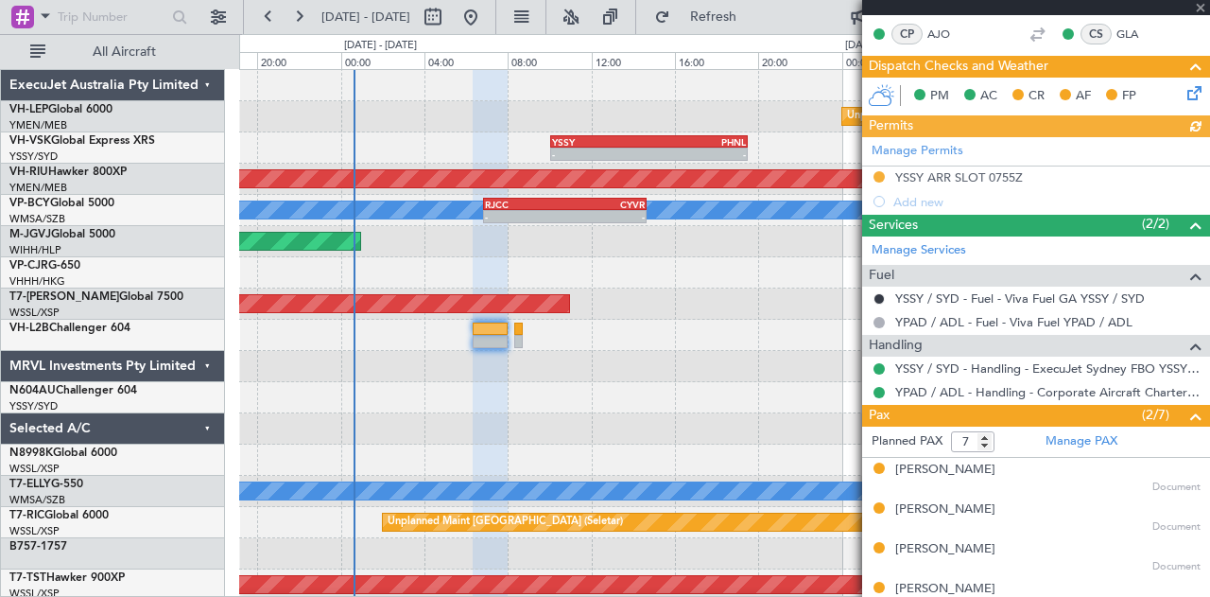
scroll to position [452, 0]
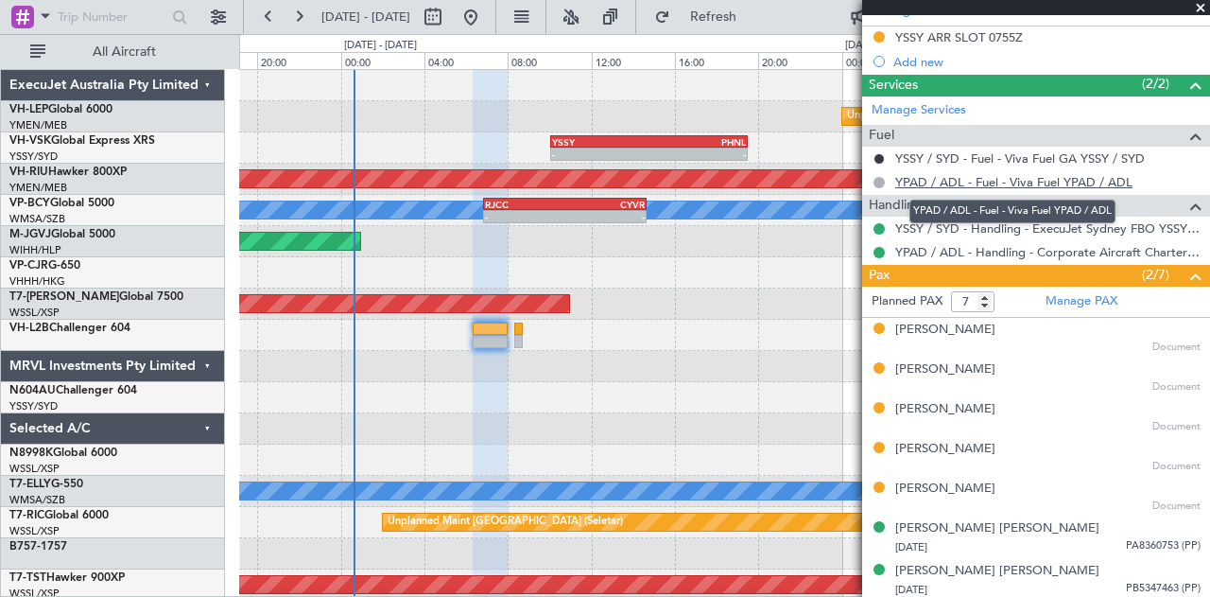
click at [974, 177] on link "YPAD / ADL - Fuel - Viva Fuel YPAD / ADL" at bounding box center [1013, 182] width 237 height 16
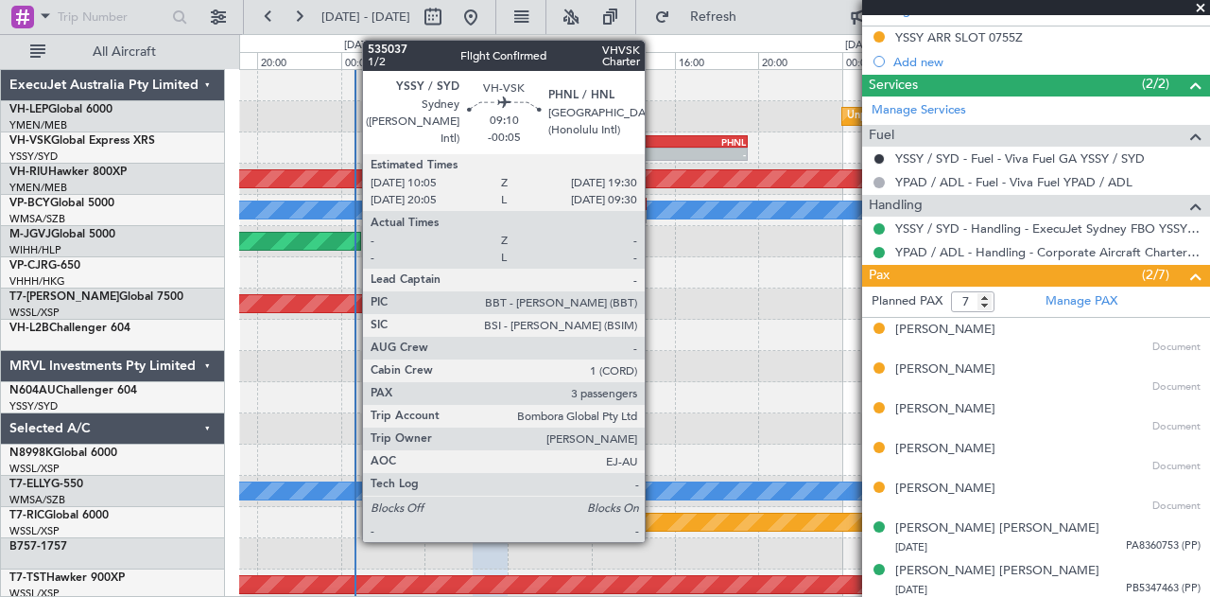
click at [654, 139] on div "PHNL" at bounding box center [698, 141] width 96 height 11
click at [651, 147] on div "19:30 Z" at bounding box center [698, 152] width 96 height 11
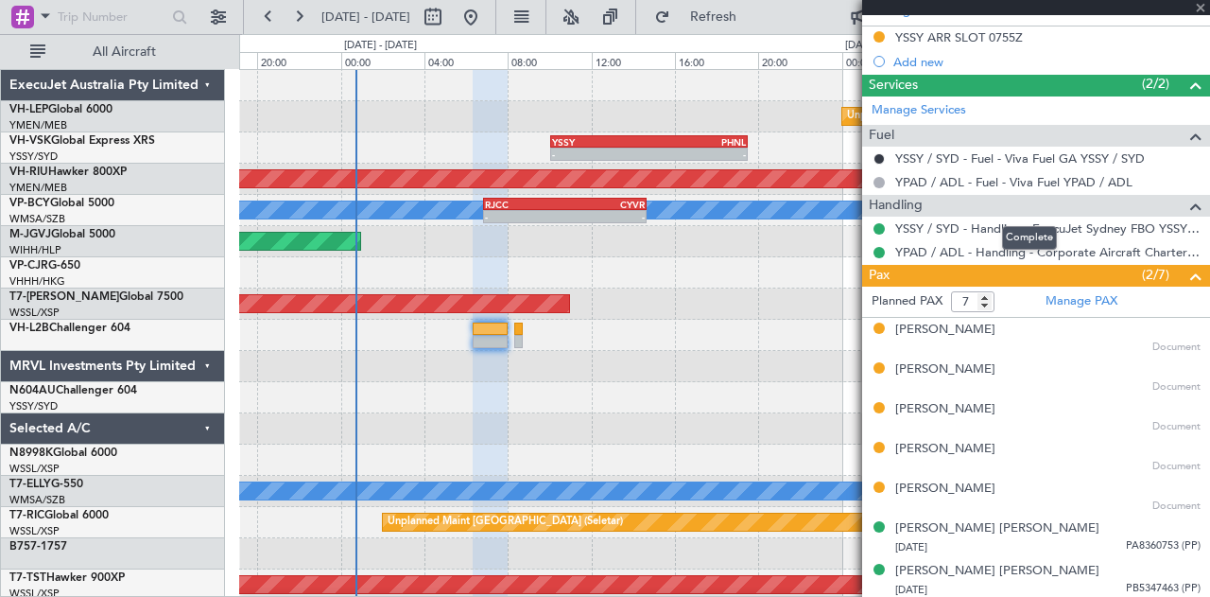
type input "-00:05"
type input "3"
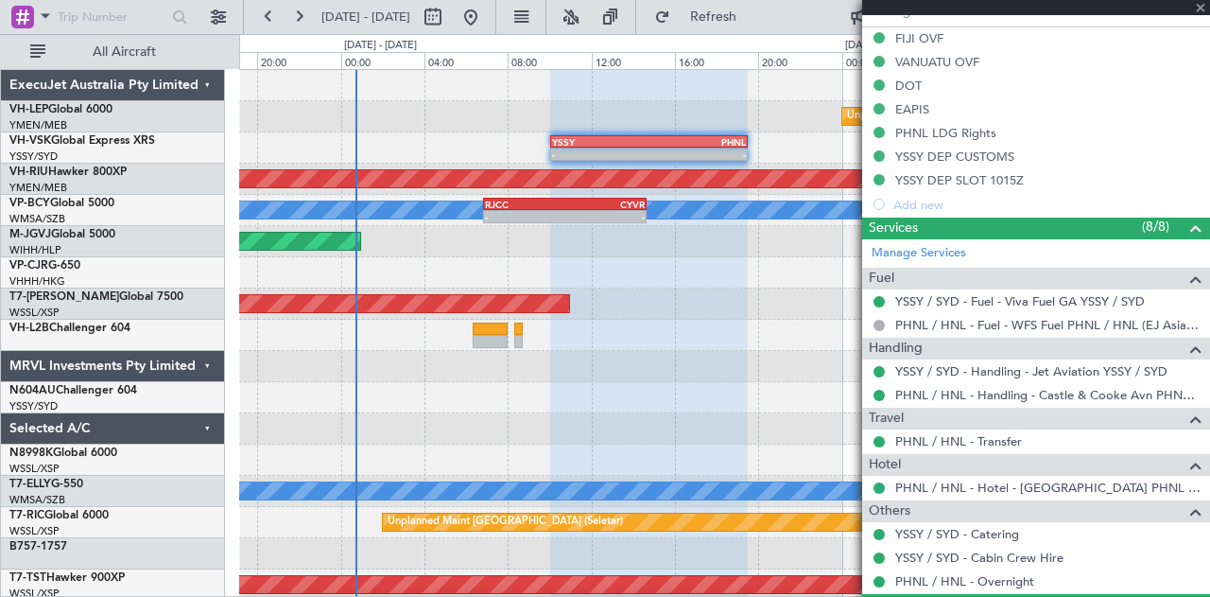
scroll to position [537, 0]
